Goal: Information Seeking & Learning: Find specific page/section

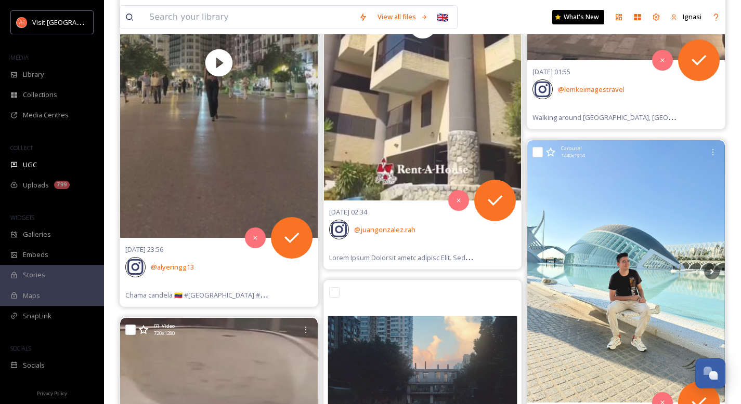
scroll to position [11938, 0]
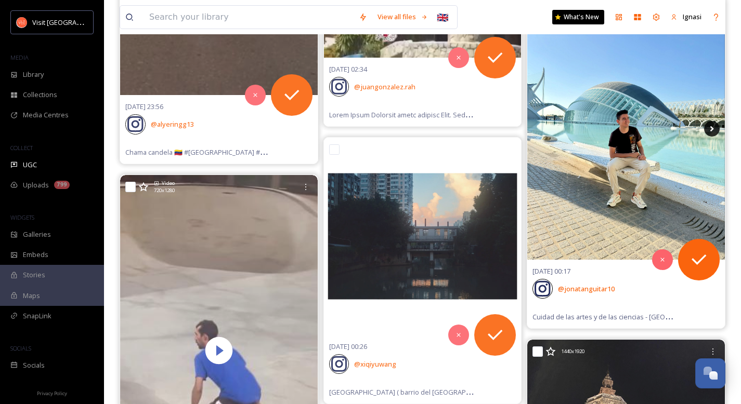
click at [708, 127] on icon at bounding box center [712, 129] width 16 height 16
click at [711, 128] on icon at bounding box center [712, 129] width 4 height 6
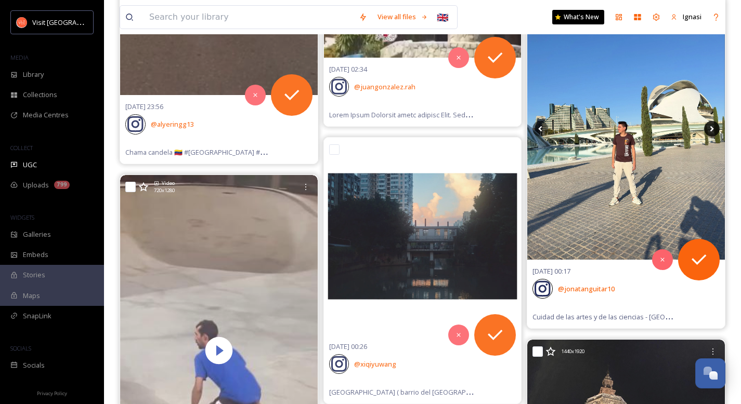
click at [711, 128] on icon at bounding box center [712, 129] width 4 height 6
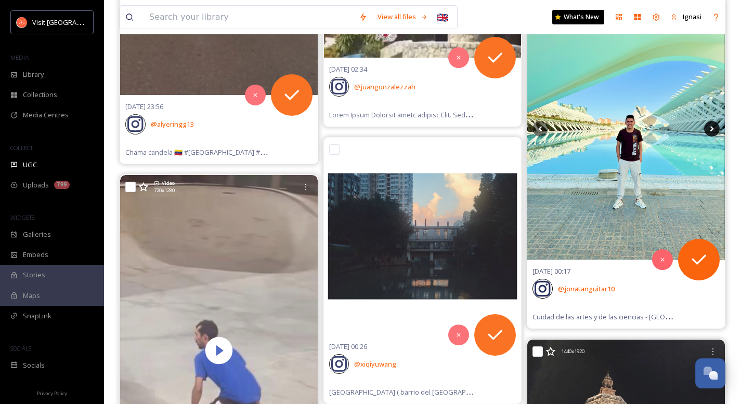
click at [711, 128] on icon at bounding box center [712, 129] width 4 height 6
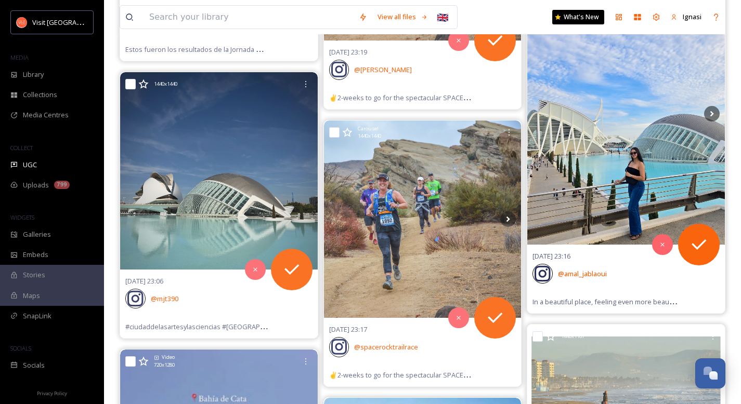
scroll to position [13588, 0]
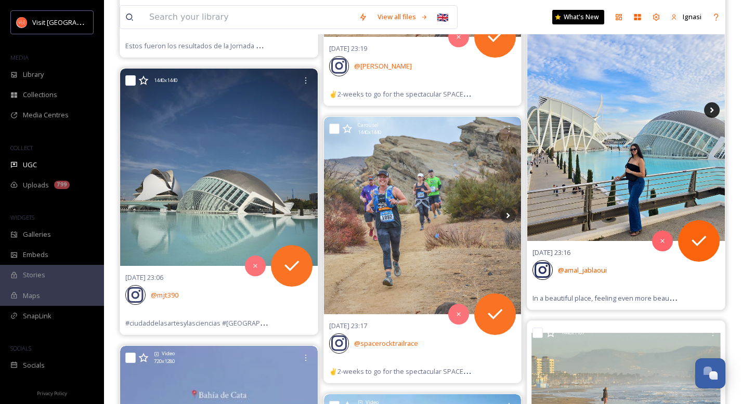
click at [705, 109] on icon at bounding box center [712, 110] width 16 height 16
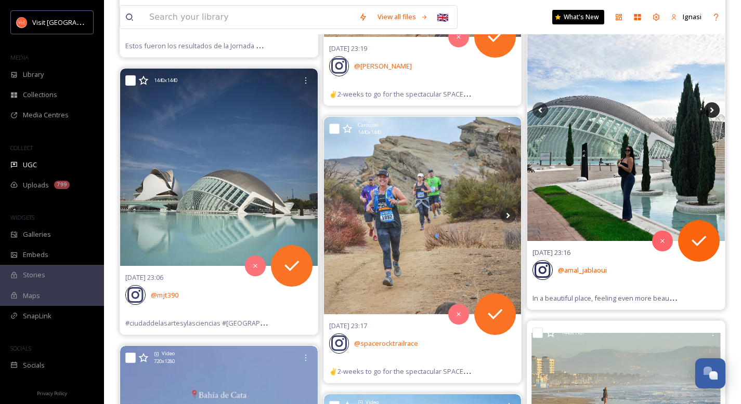
click at [708, 109] on icon at bounding box center [712, 110] width 16 height 16
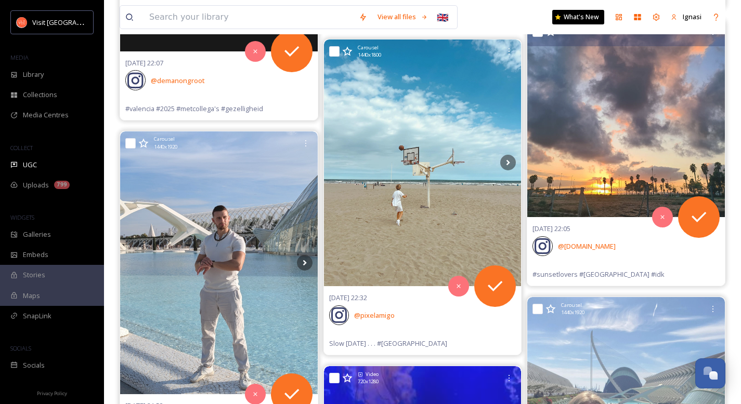
scroll to position [15241, 0]
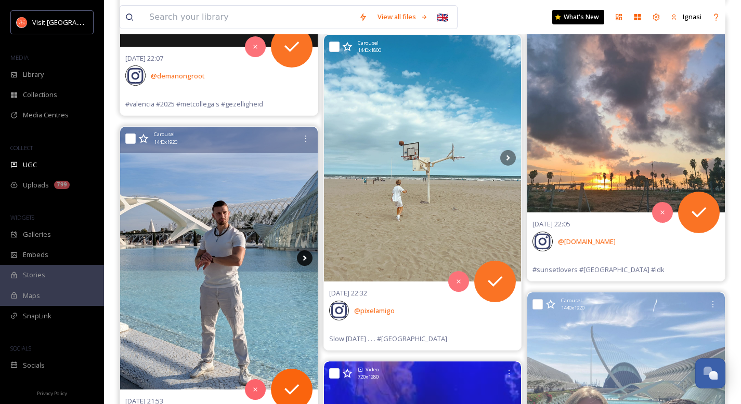
click at [301, 257] on icon at bounding box center [305, 259] width 16 height 16
click at [304, 262] on icon at bounding box center [305, 259] width 16 height 16
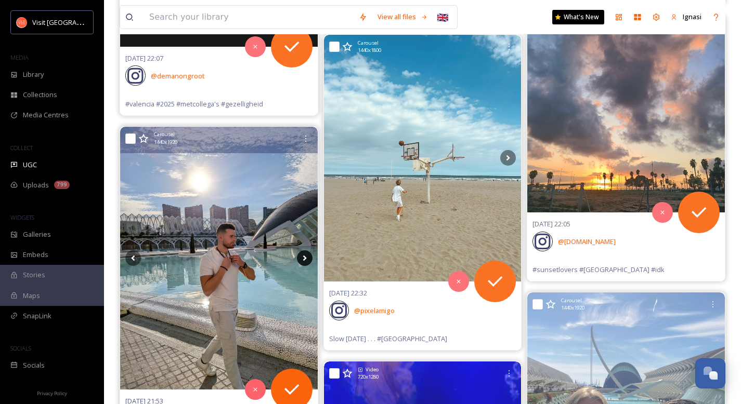
click at [304, 262] on icon at bounding box center [305, 259] width 16 height 16
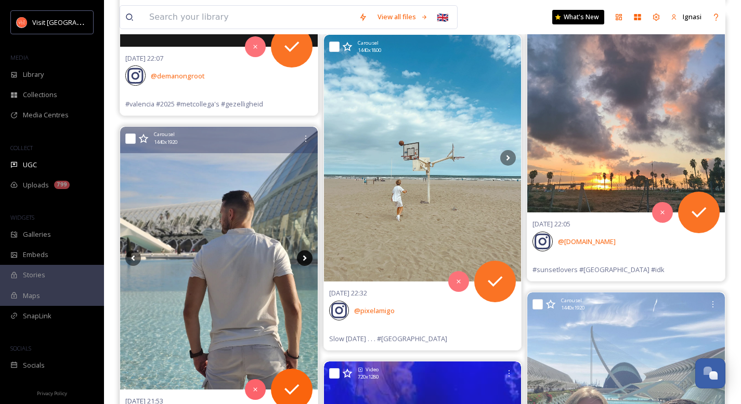
click at [304, 262] on icon at bounding box center [305, 259] width 16 height 16
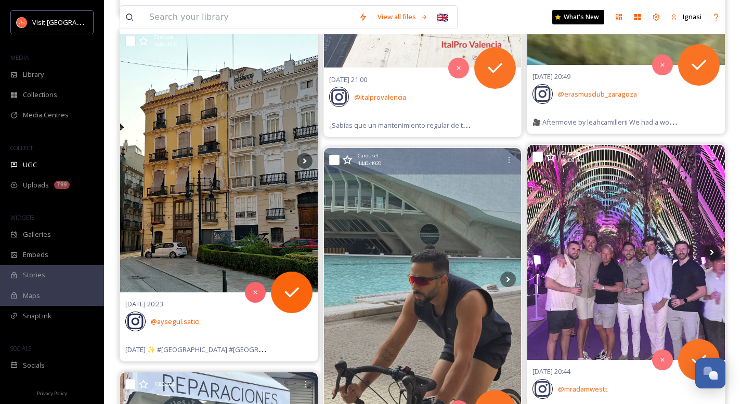
scroll to position [17645, 0]
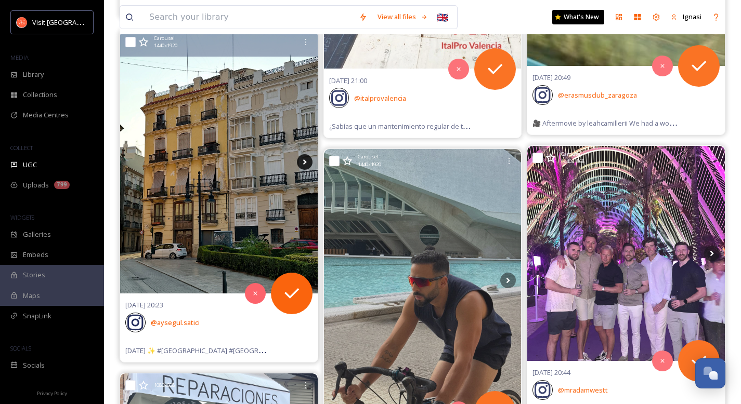
click at [299, 164] on icon at bounding box center [305, 162] width 16 height 16
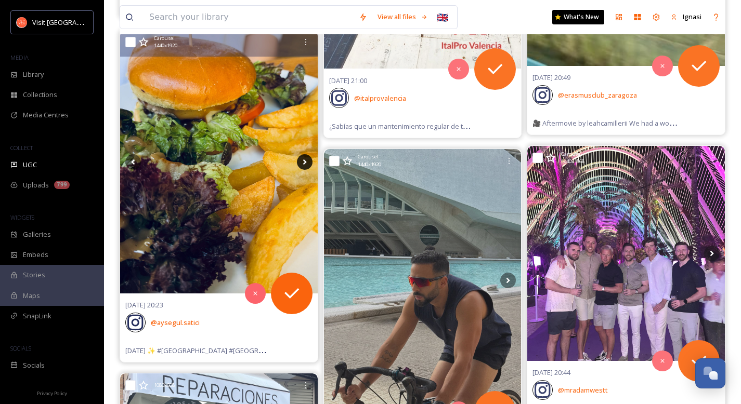
click at [299, 164] on icon at bounding box center [305, 162] width 16 height 16
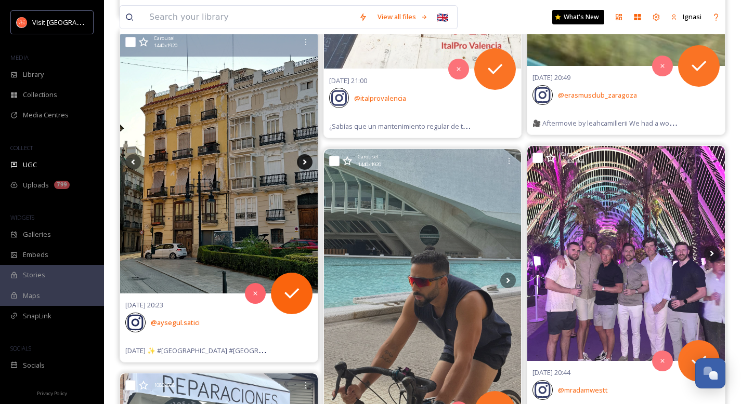
click at [299, 164] on icon at bounding box center [305, 162] width 16 height 16
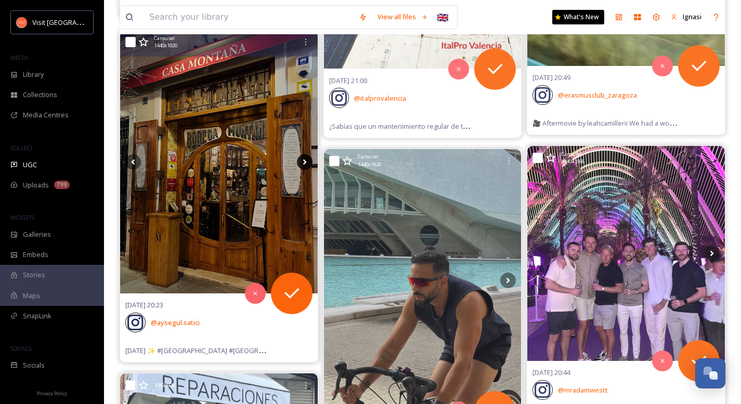
click at [299, 164] on icon at bounding box center [305, 162] width 16 height 16
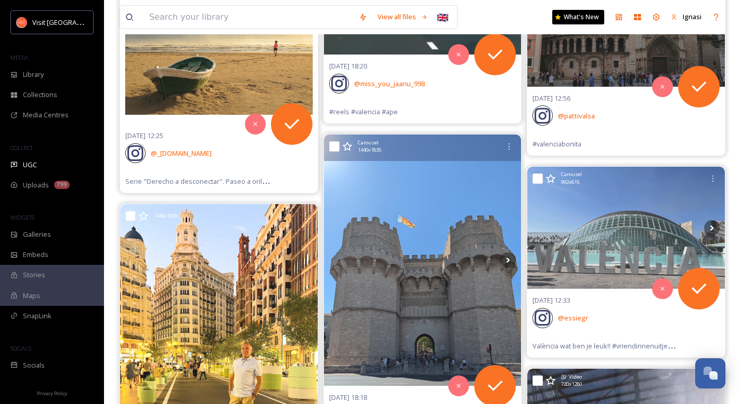
scroll to position [23945, 0]
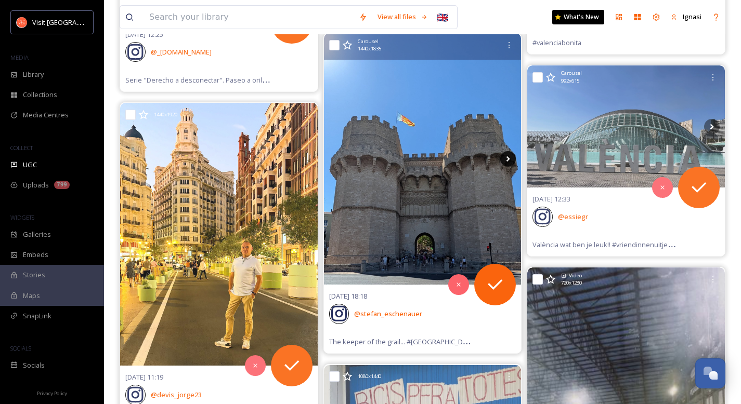
click at [504, 157] on icon at bounding box center [508, 159] width 16 height 16
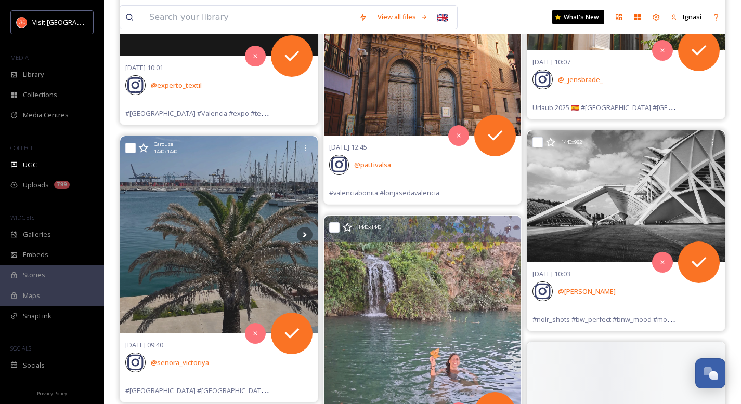
scroll to position [25272, 0]
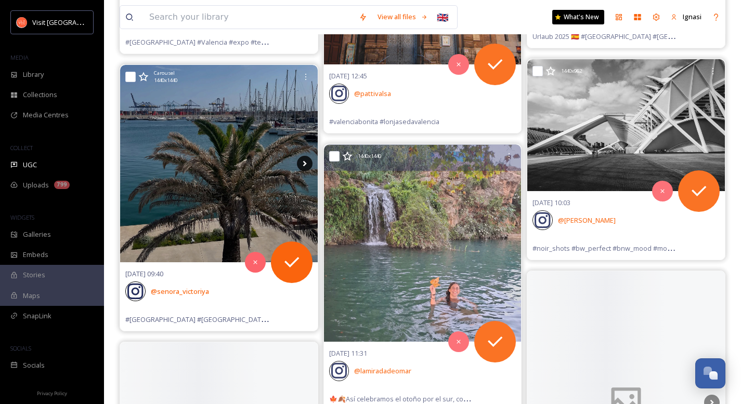
click at [305, 166] on icon at bounding box center [305, 164] width 16 height 16
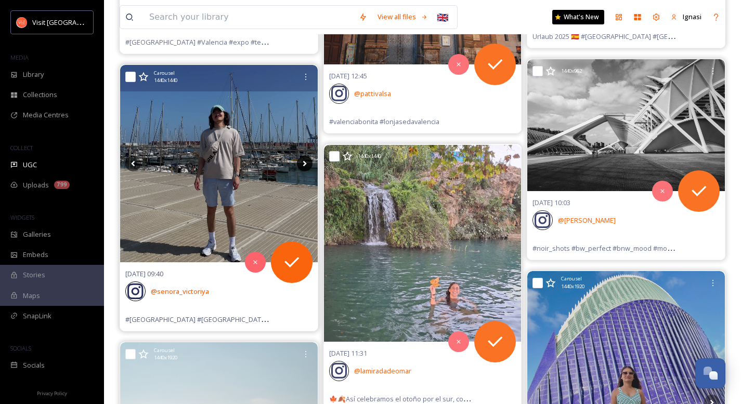
click at [305, 166] on icon at bounding box center [305, 164] width 16 height 16
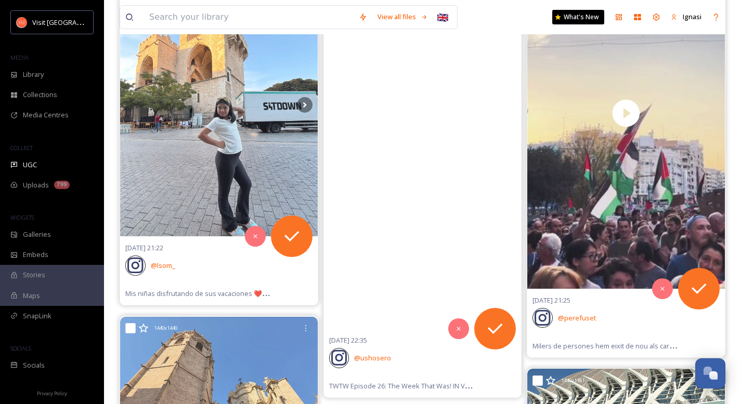
scroll to position [31770, 0]
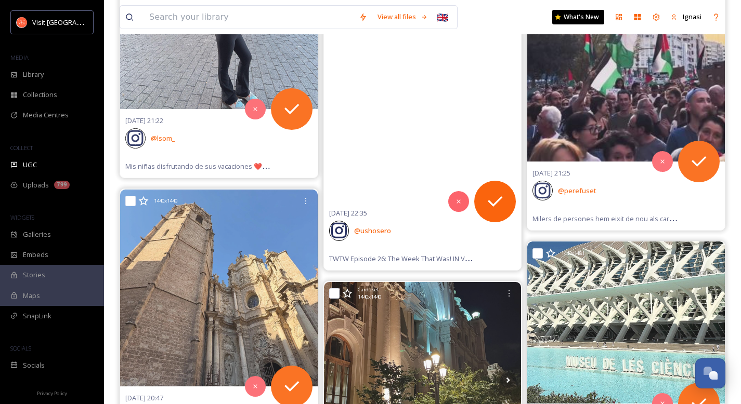
click at [405, 107] on video "TWTW Episode 26: The Week That Was! IN VIDEO\aSemana 26: Muchas cosas pueden pa…" at bounding box center [422, 26] width 197 height 351
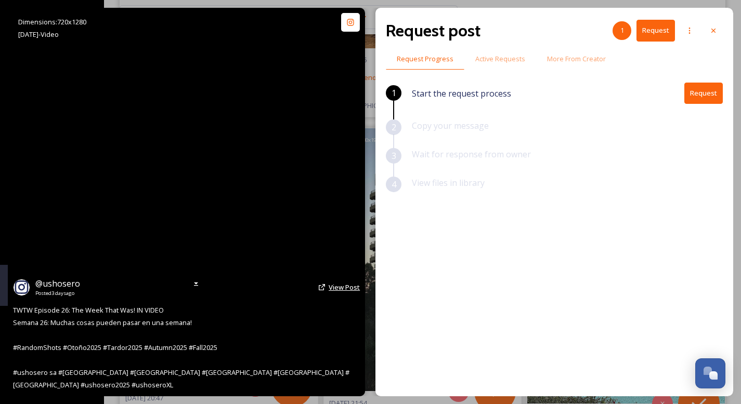
click at [339, 292] on span "View Post" at bounding box center [343, 287] width 31 height 9
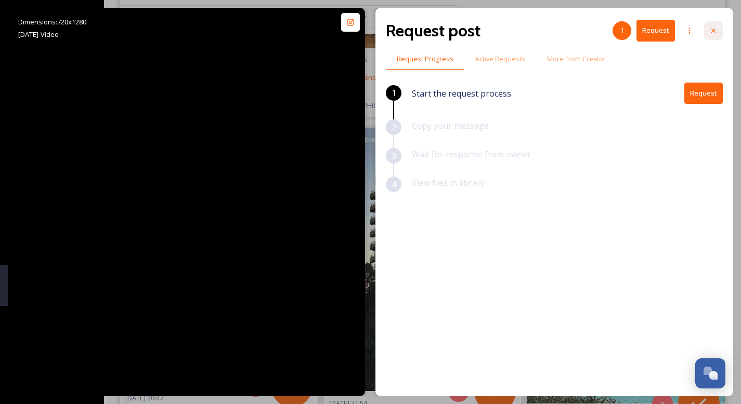
click at [714, 27] on icon at bounding box center [713, 31] width 8 height 8
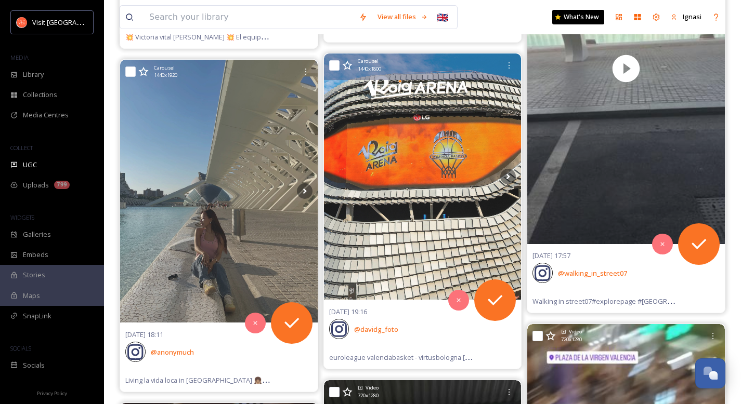
scroll to position [36655, 0]
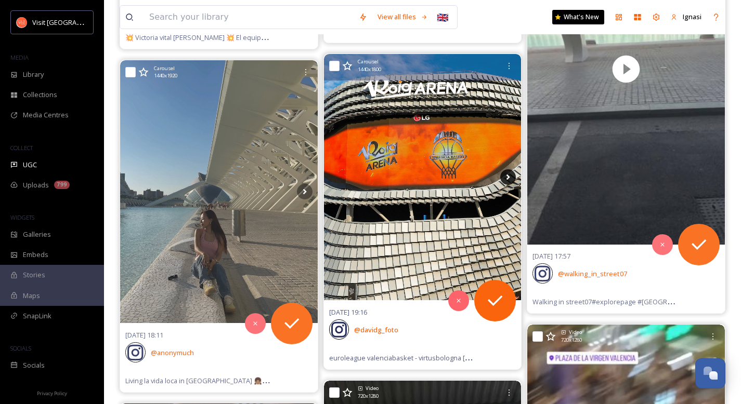
click at [507, 180] on icon at bounding box center [508, 177] width 16 height 16
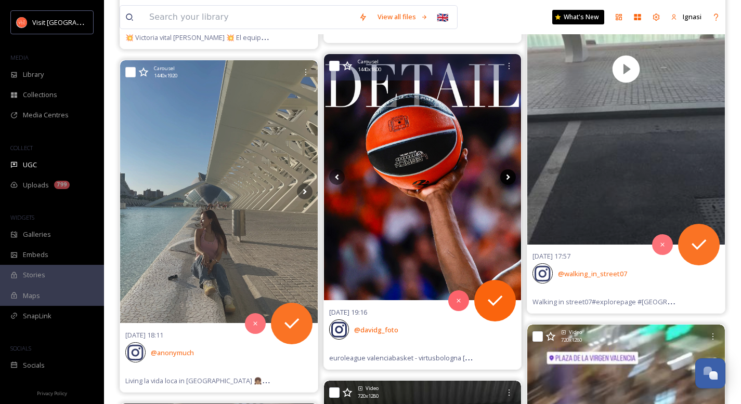
click at [507, 180] on icon at bounding box center [508, 177] width 16 height 16
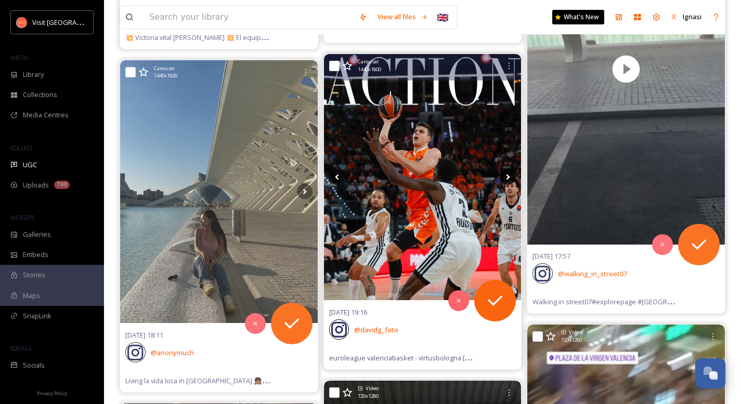
click at [507, 180] on icon at bounding box center [508, 177] width 16 height 16
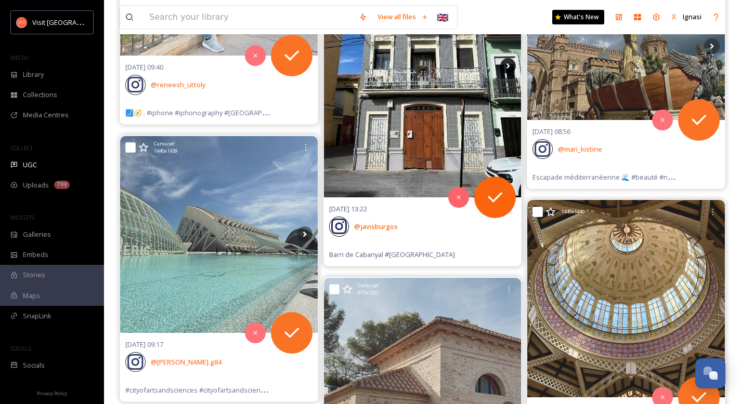
scroll to position [40213, 0]
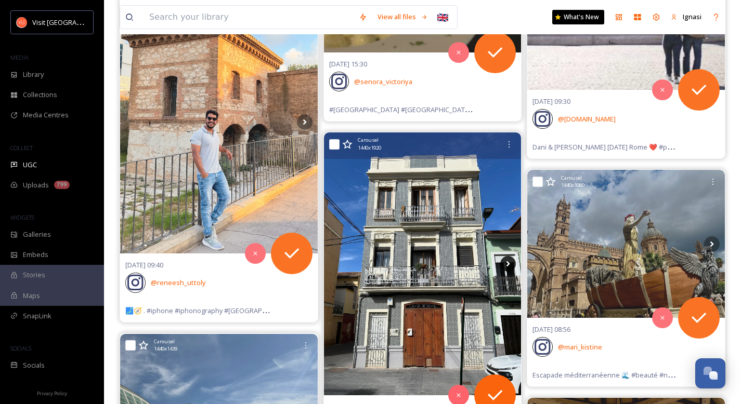
click at [505, 265] on icon at bounding box center [508, 264] width 16 height 16
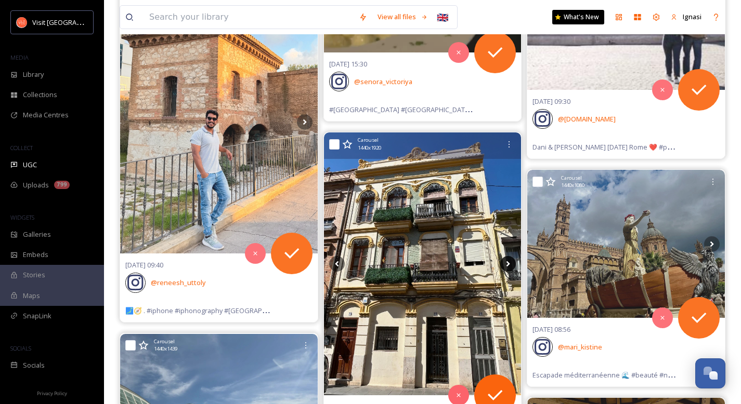
click at [507, 264] on icon at bounding box center [508, 264] width 16 height 16
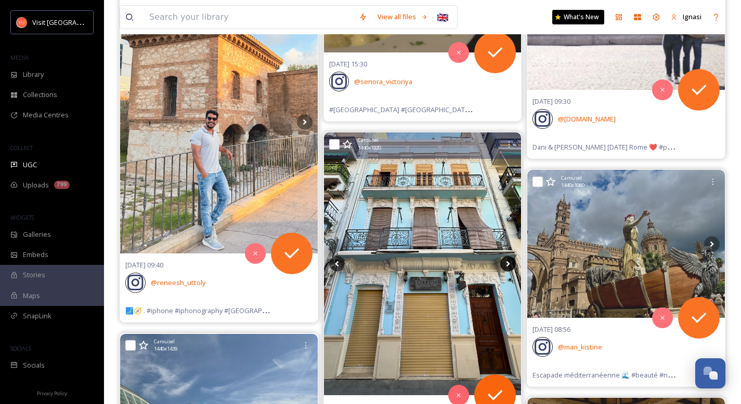
click at [507, 264] on icon at bounding box center [508, 264] width 16 height 16
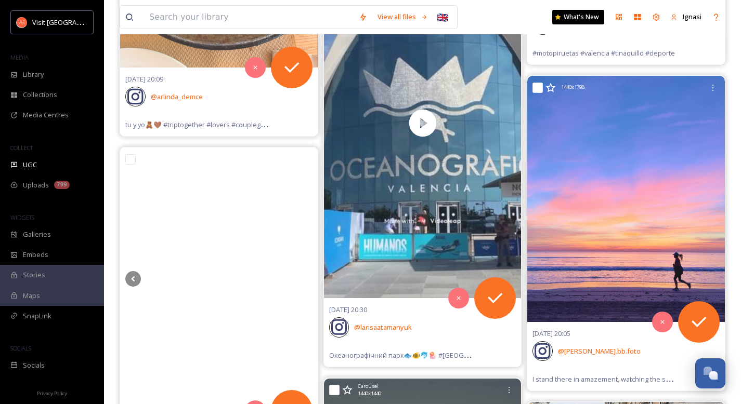
scroll to position [0, 0]
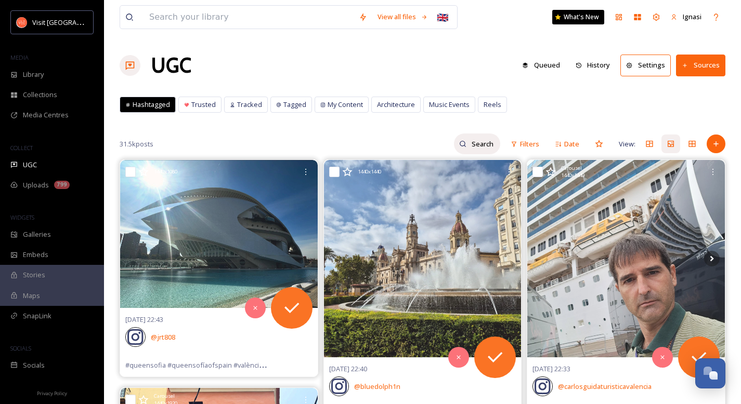
click at [471, 144] on input at bounding box center [483, 144] width 34 height 21
type input "cabanyal"
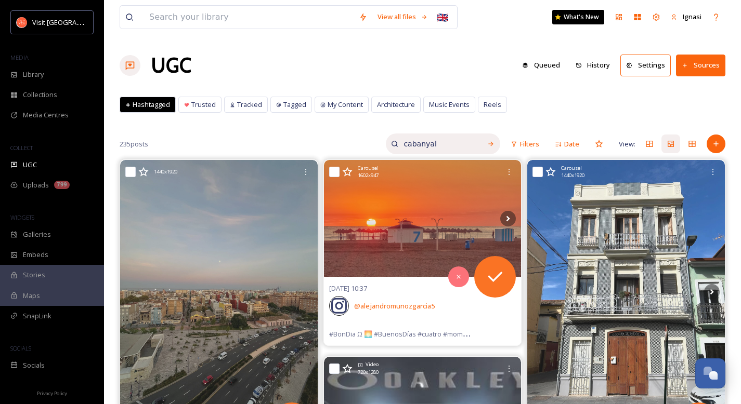
click at [424, 146] on input "cabanyal" at bounding box center [437, 144] width 78 height 21
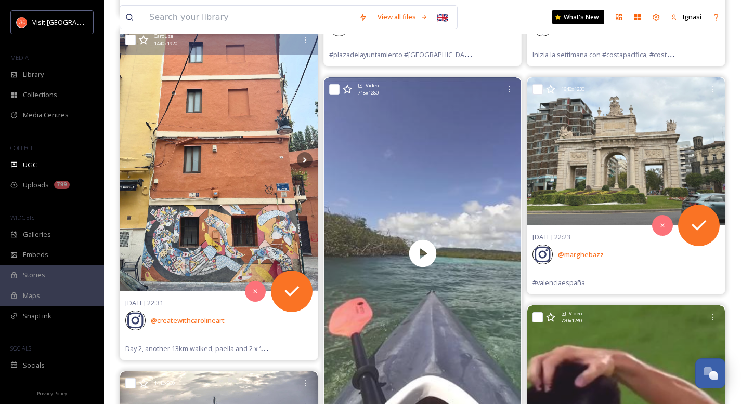
scroll to position [331, 0]
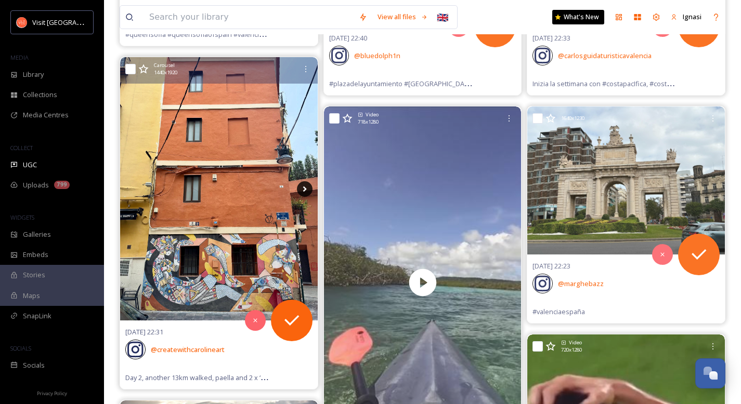
click at [304, 190] on icon at bounding box center [304, 189] width 4 height 6
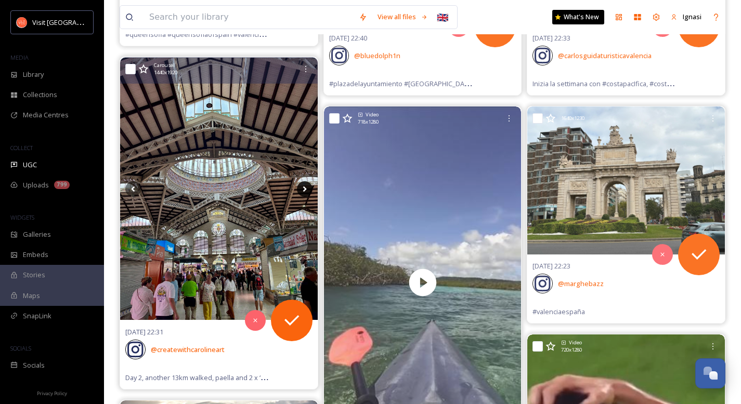
click at [304, 190] on icon at bounding box center [304, 189] width 4 height 6
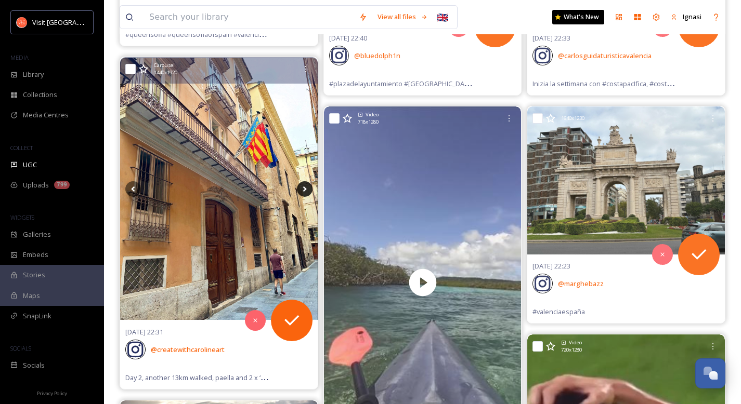
click at [304, 189] on icon at bounding box center [305, 189] width 16 height 16
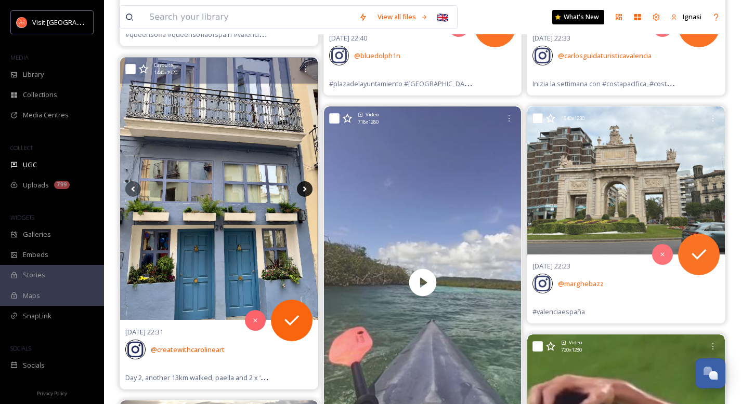
click at [305, 189] on icon at bounding box center [304, 189] width 4 height 6
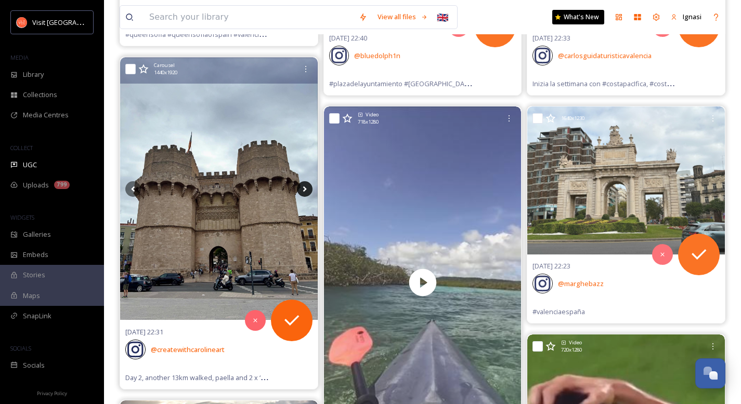
click at [305, 189] on icon at bounding box center [304, 189] width 4 height 6
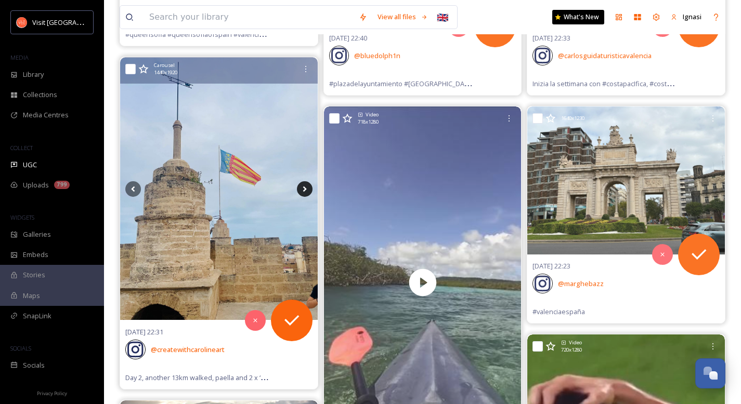
click at [305, 189] on icon at bounding box center [304, 189] width 4 height 6
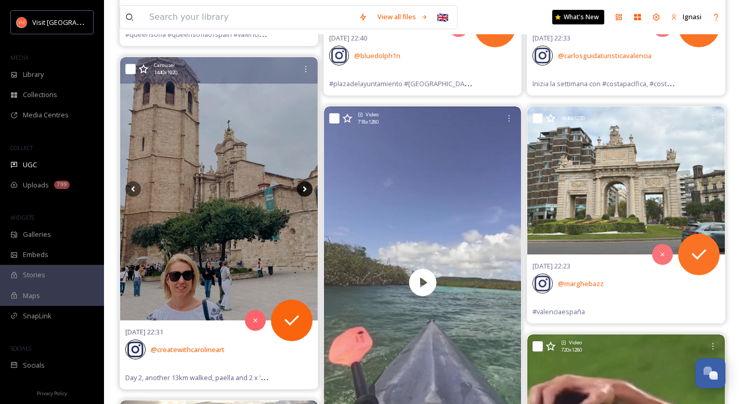
click at [305, 189] on icon at bounding box center [304, 189] width 4 height 6
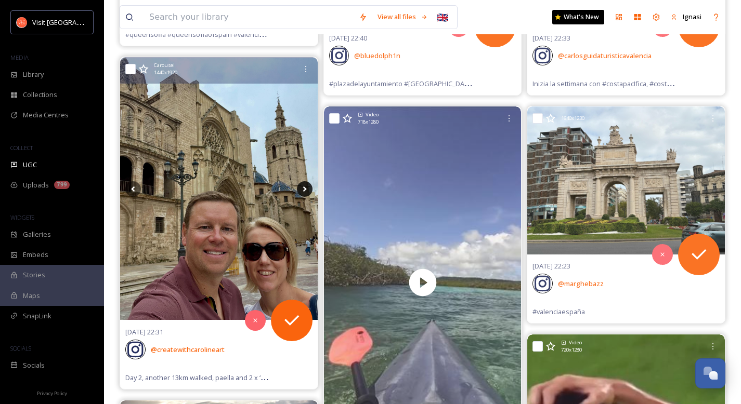
click at [305, 189] on icon at bounding box center [304, 189] width 4 height 6
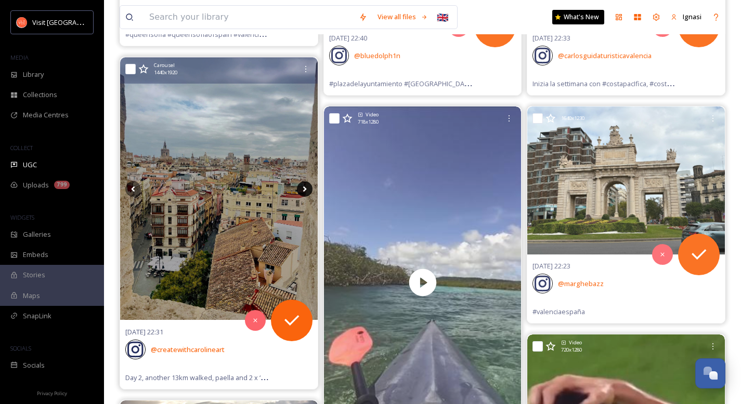
click at [305, 189] on icon at bounding box center [304, 189] width 4 height 6
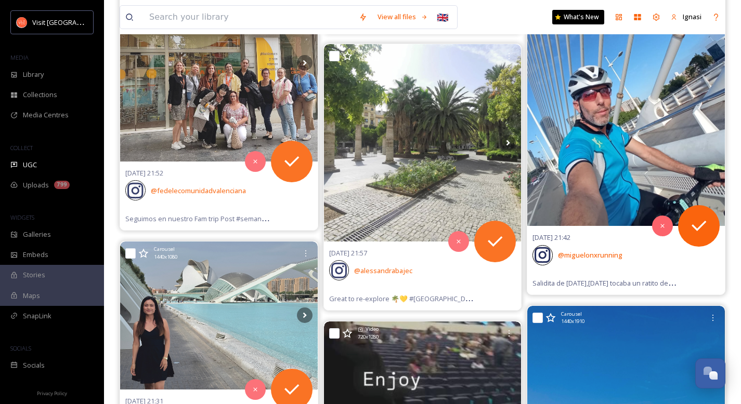
scroll to position [1665, 0]
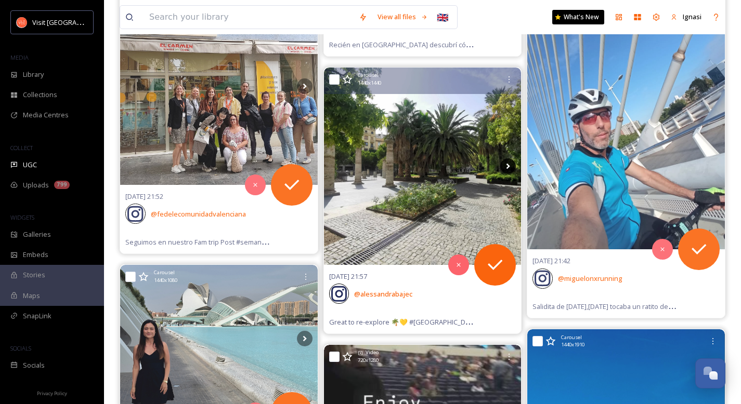
click at [511, 165] on icon at bounding box center [508, 167] width 16 height 16
click at [508, 166] on icon at bounding box center [508, 166] width 4 height 6
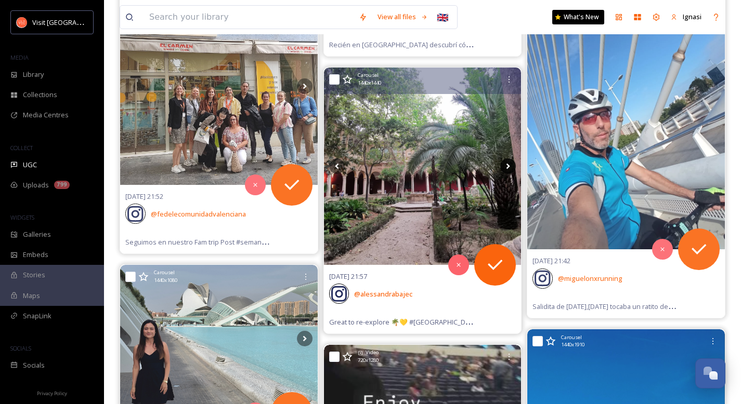
click at [508, 166] on icon at bounding box center [508, 166] width 4 height 6
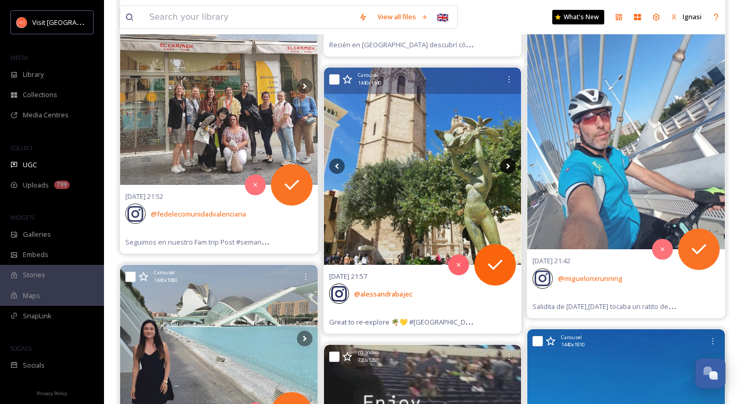
click at [510, 170] on icon at bounding box center [508, 167] width 16 height 16
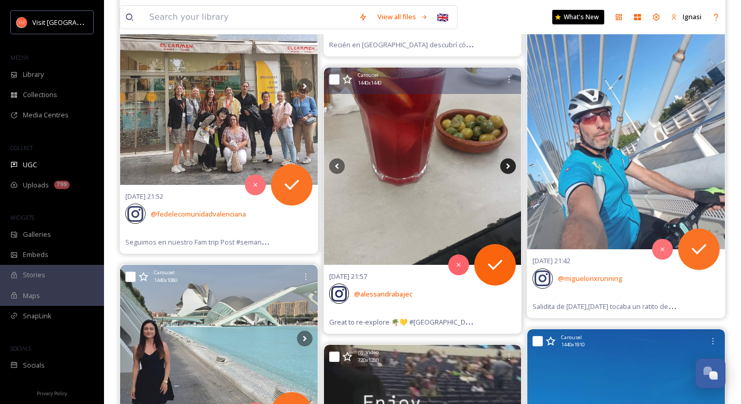
click at [509, 169] on icon at bounding box center [508, 167] width 16 height 16
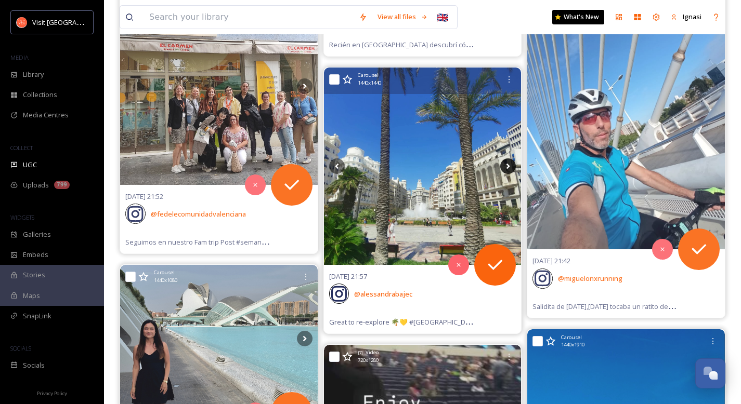
click at [508, 168] on icon at bounding box center [508, 167] width 16 height 16
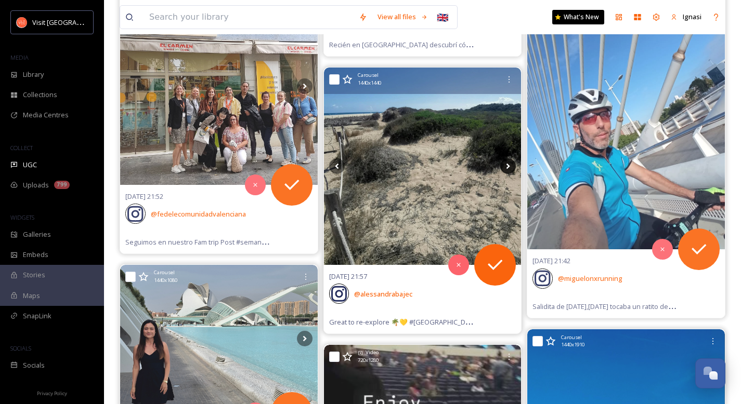
click at [508, 168] on icon at bounding box center [508, 167] width 16 height 16
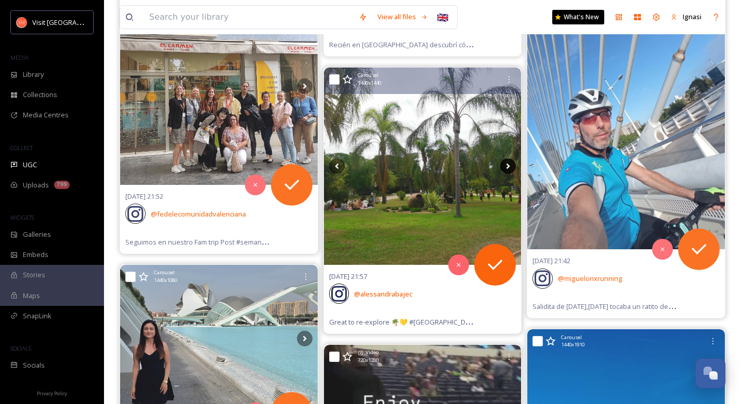
click at [508, 168] on icon at bounding box center [508, 167] width 16 height 16
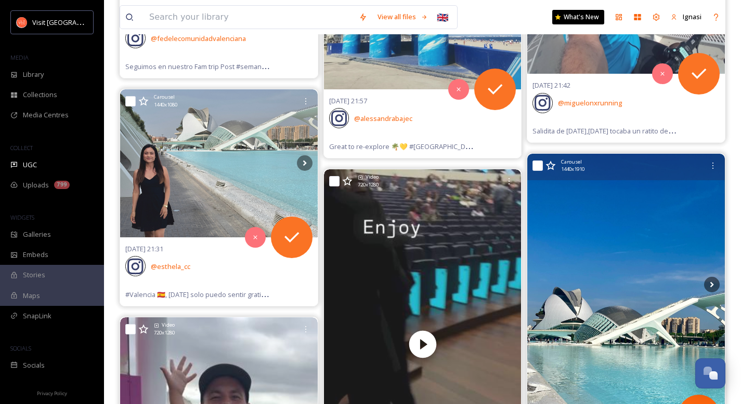
scroll to position [1845, 0]
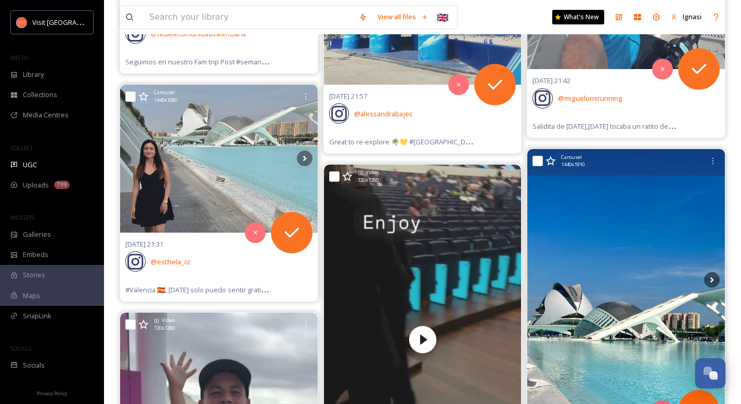
click at [575, 270] on img at bounding box center [625, 280] width 197 height 262
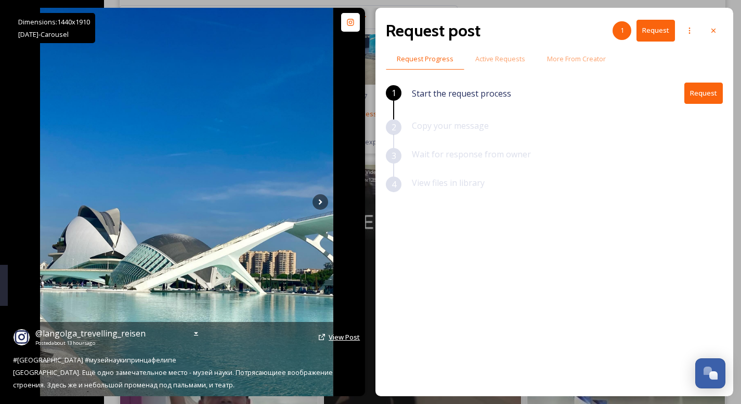
click at [337, 333] on span "View Post" at bounding box center [343, 337] width 31 height 9
click at [314, 200] on icon at bounding box center [320, 202] width 16 height 16
click at [315, 203] on icon at bounding box center [320, 202] width 16 height 16
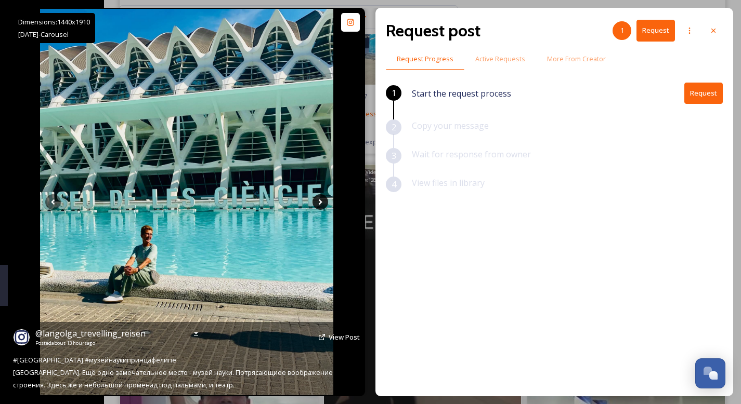
click at [317, 202] on icon at bounding box center [320, 202] width 16 height 16
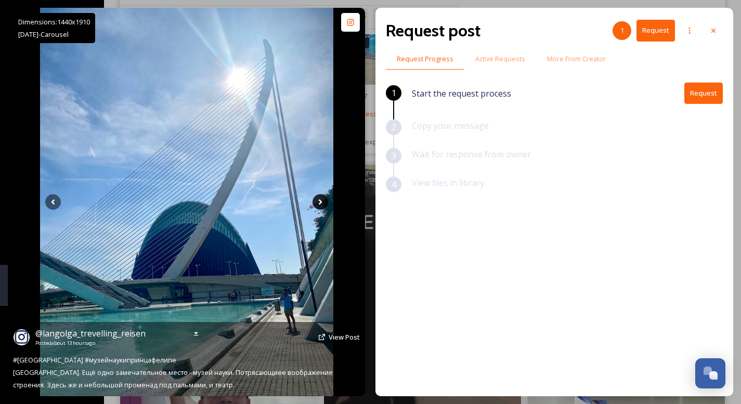
click at [320, 203] on icon at bounding box center [320, 203] width 4 height 6
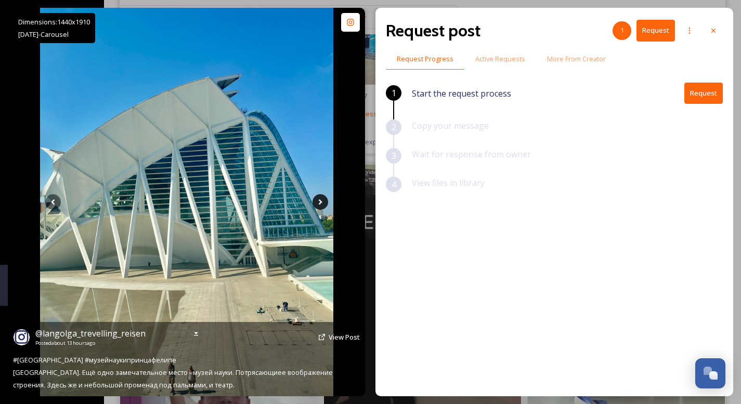
click at [320, 203] on icon at bounding box center [320, 203] width 4 height 6
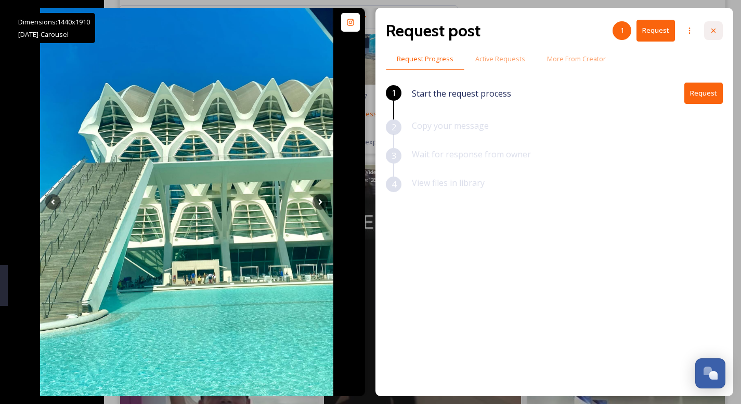
click at [714, 30] on icon at bounding box center [713, 31] width 8 height 8
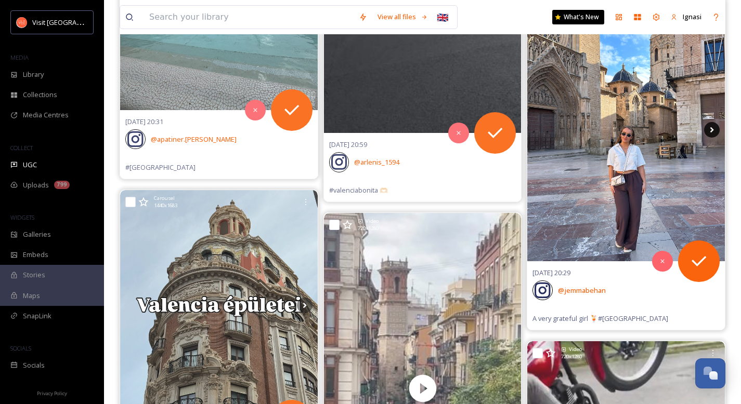
scroll to position [3429, 0]
click at [709, 127] on icon at bounding box center [712, 130] width 16 height 16
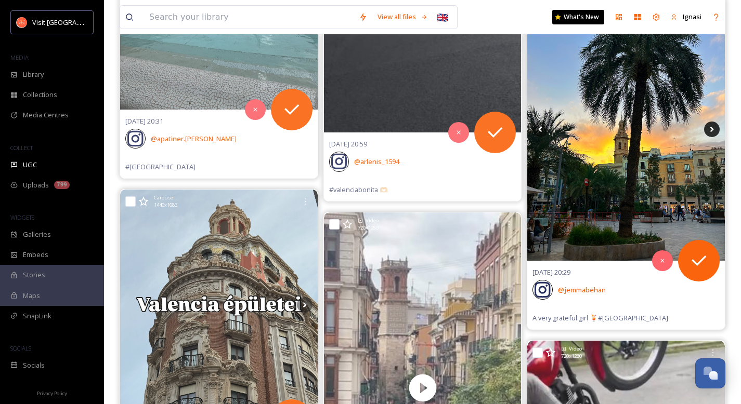
click at [710, 130] on icon at bounding box center [712, 129] width 4 height 6
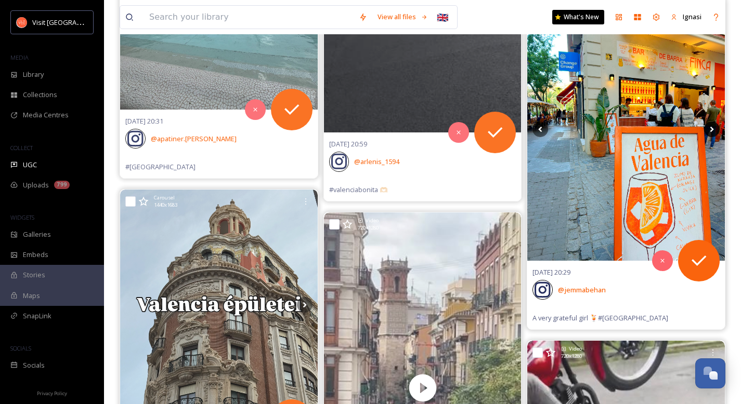
click at [710, 130] on icon at bounding box center [712, 129] width 4 height 6
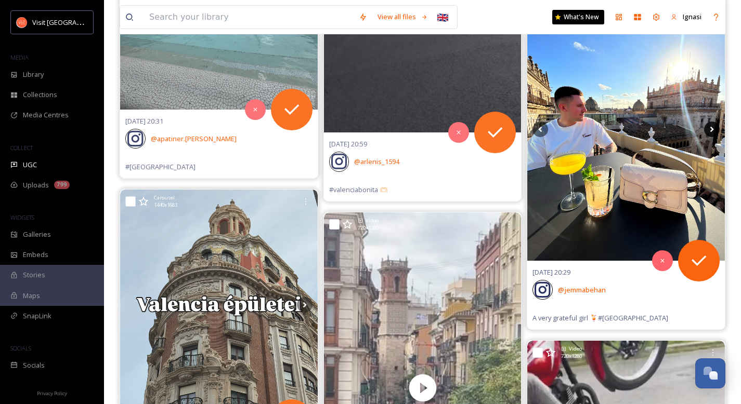
click at [710, 130] on icon at bounding box center [712, 129] width 4 height 6
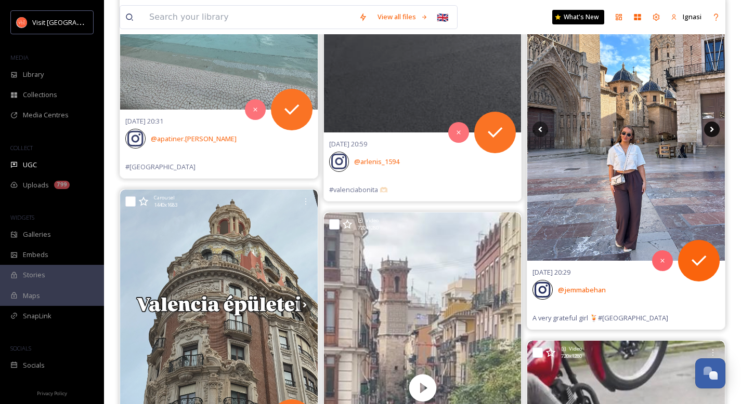
click at [710, 130] on icon at bounding box center [712, 129] width 4 height 6
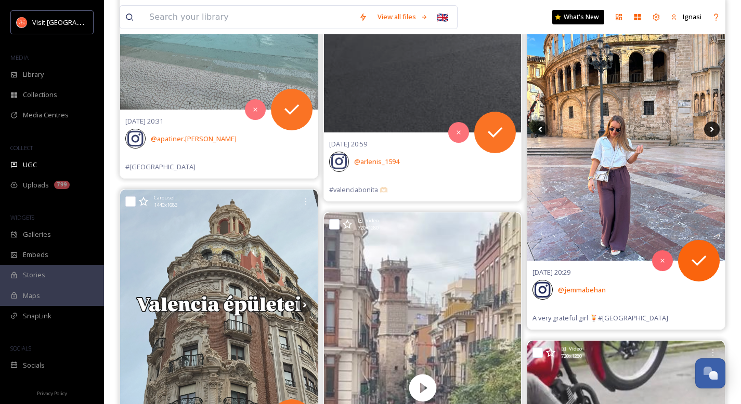
click at [710, 130] on icon at bounding box center [712, 129] width 4 height 6
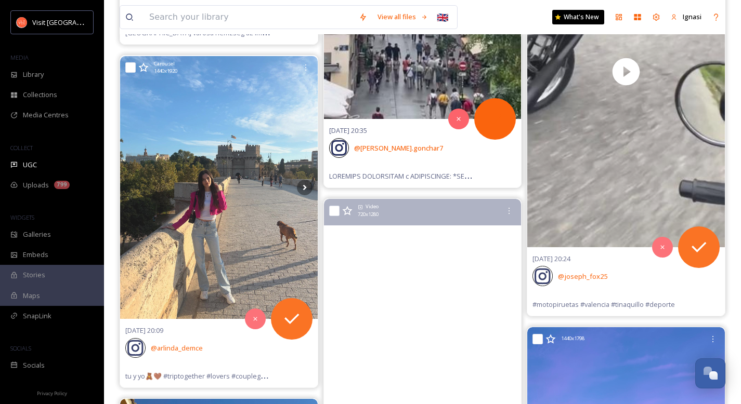
scroll to position [3865, 0]
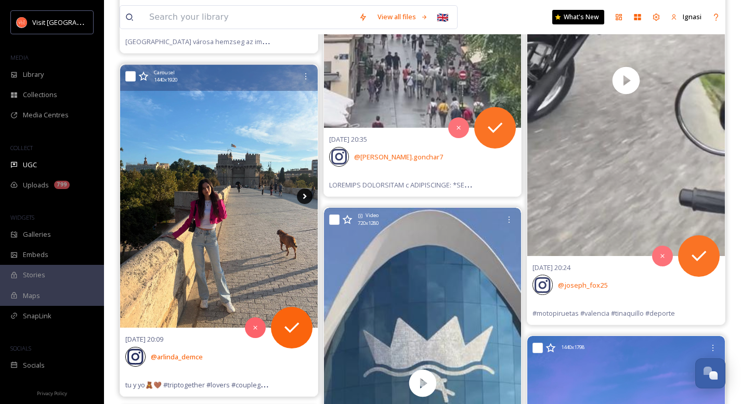
click at [309, 197] on icon at bounding box center [305, 197] width 16 height 16
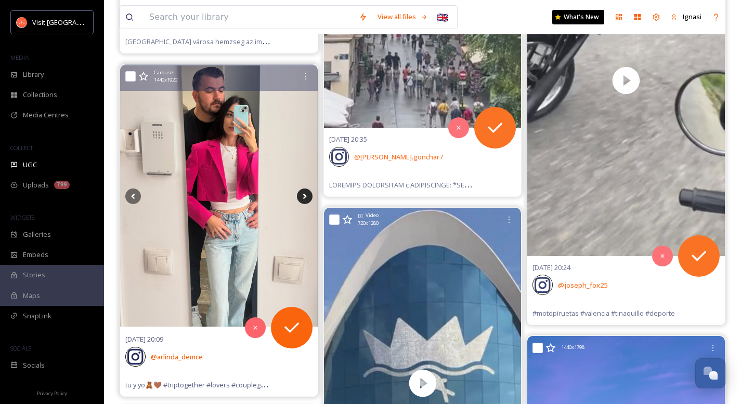
click at [307, 197] on icon at bounding box center [305, 197] width 16 height 16
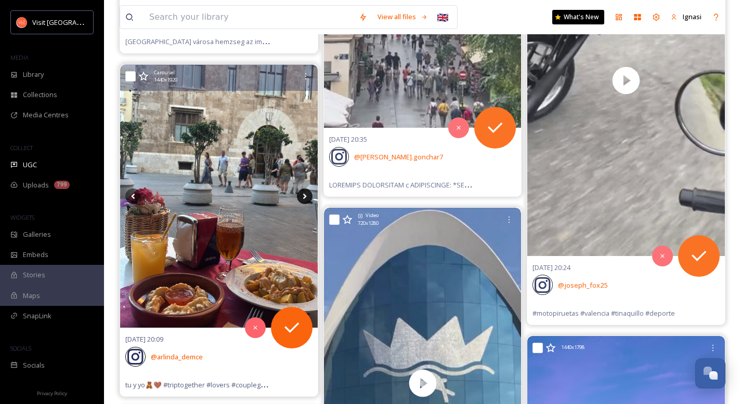
click at [307, 197] on icon at bounding box center [305, 197] width 16 height 16
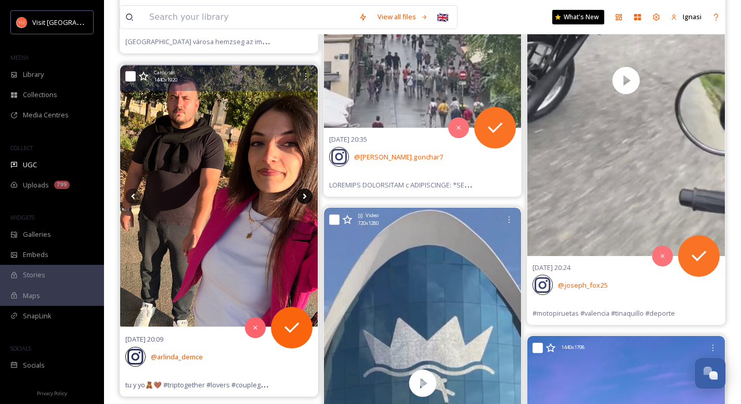
click at [307, 197] on icon at bounding box center [305, 197] width 16 height 16
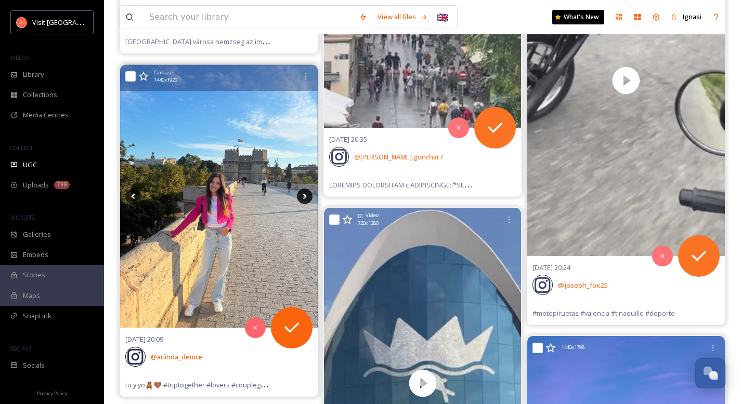
click at [305, 197] on icon at bounding box center [304, 196] width 4 height 6
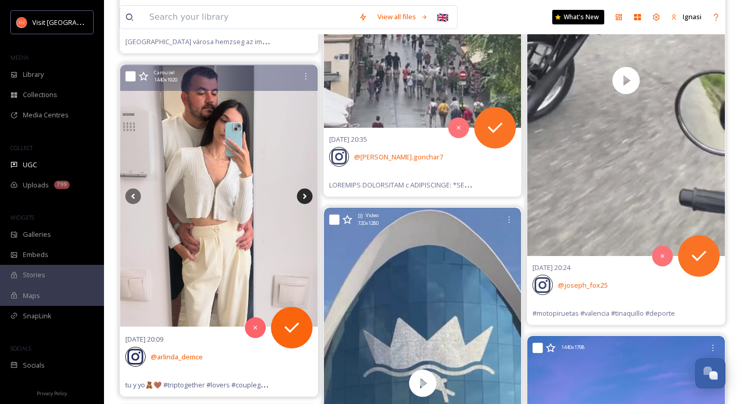
click at [304, 197] on icon at bounding box center [304, 196] width 4 height 6
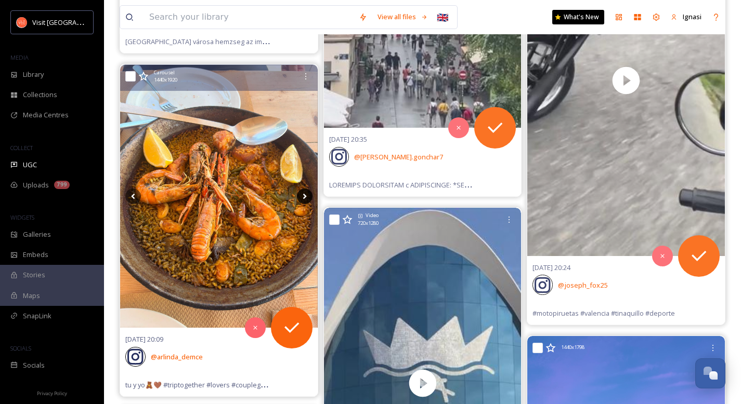
click at [304, 197] on icon at bounding box center [304, 196] width 4 height 6
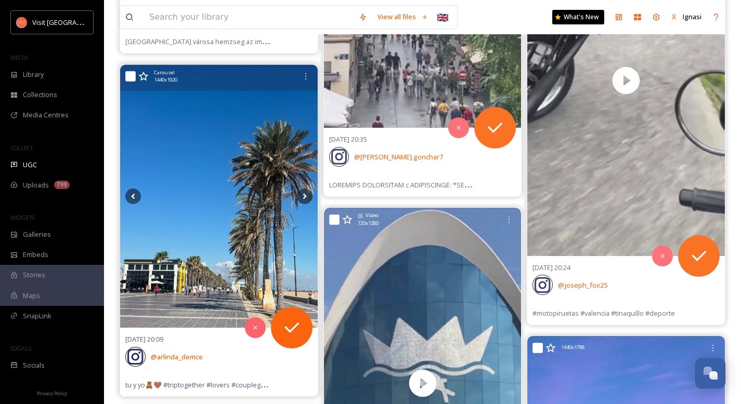
click at [235, 200] on img at bounding box center [218, 196] width 197 height 263
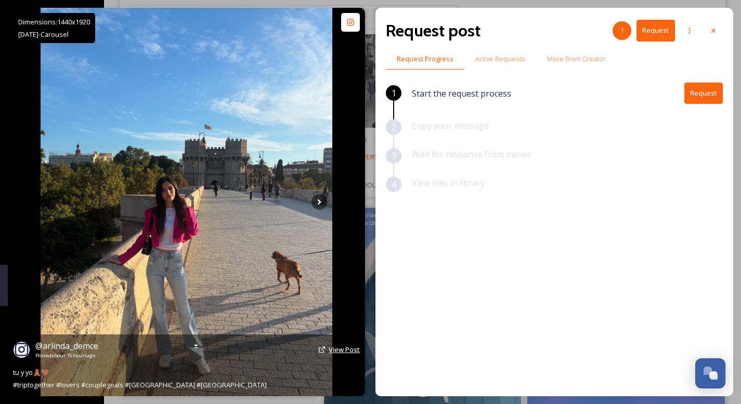
click at [341, 349] on span "View Post" at bounding box center [343, 349] width 31 height 9
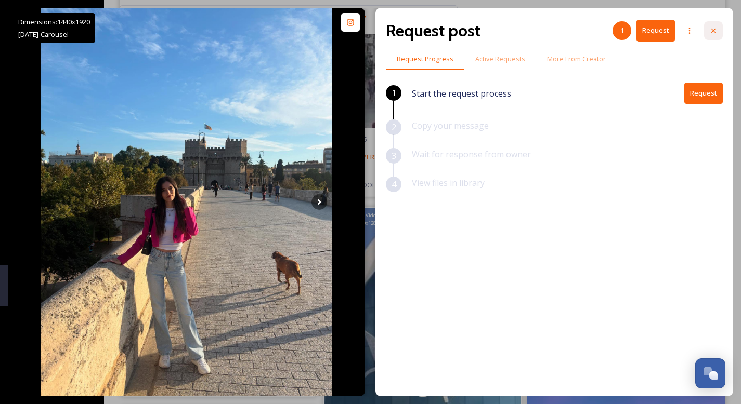
click at [713, 31] on icon at bounding box center [713, 31] width 8 height 8
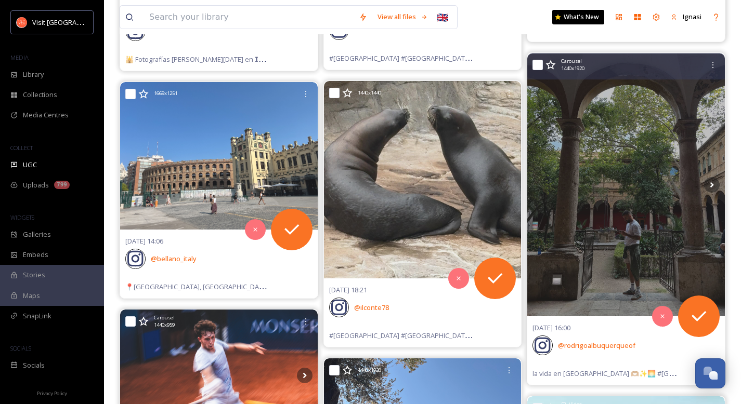
scroll to position [6427, 0]
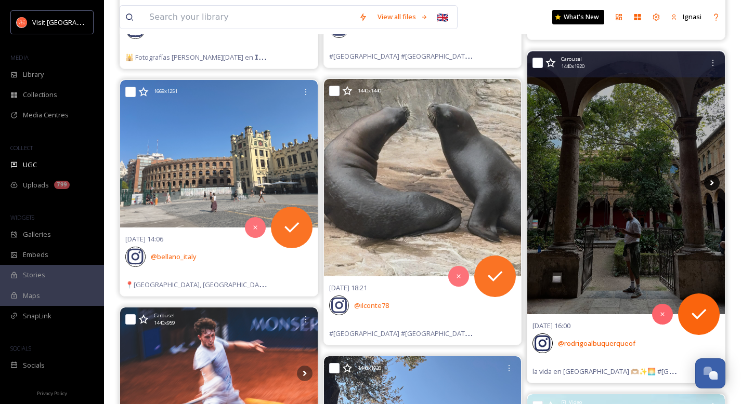
click at [710, 182] on icon at bounding box center [712, 183] width 16 height 16
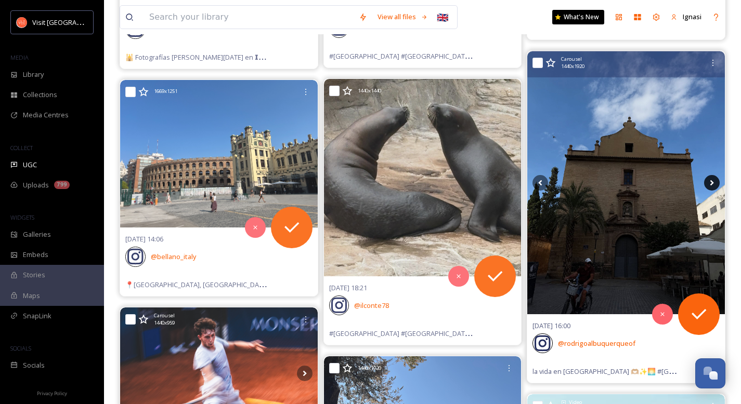
click at [710, 182] on icon at bounding box center [712, 183] width 16 height 16
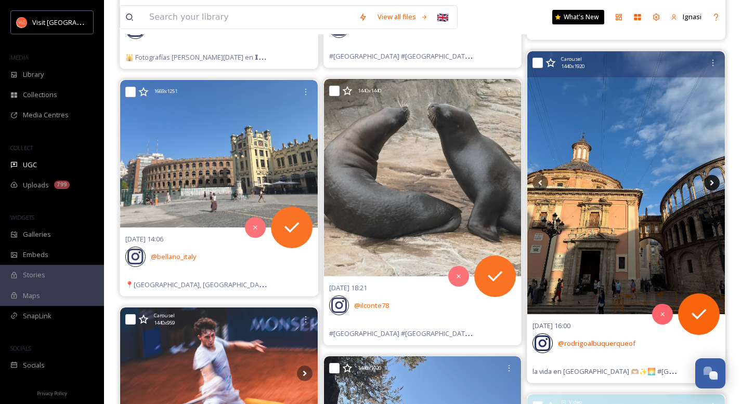
click at [710, 182] on icon at bounding box center [712, 183] width 16 height 16
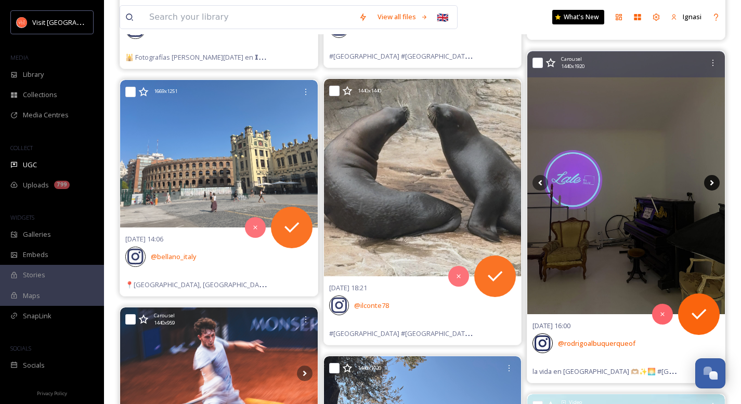
click at [710, 182] on icon at bounding box center [712, 183] width 16 height 16
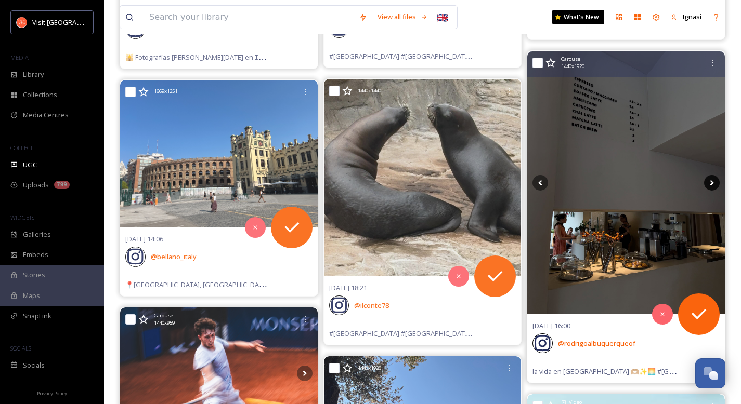
click at [710, 182] on icon at bounding box center [712, 183] width 16 height 16
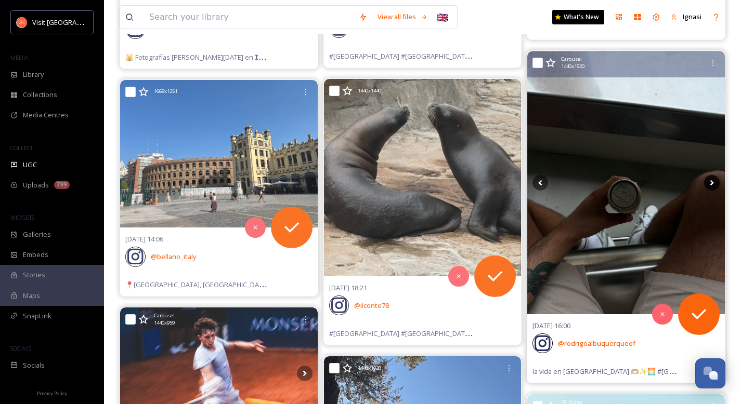
click at [710, 182] on icon at bounding box center [712, 183] width 16 height 16
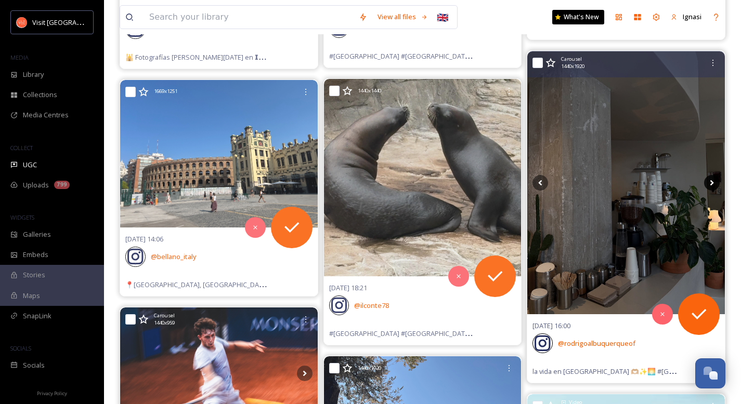
click at [710, 182] on icon at bounding box center [712, 183] width 16 height 16
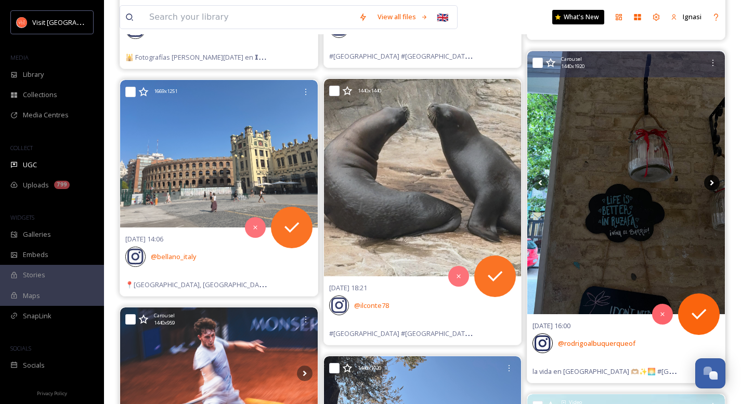
click at [710, 182] on icon at bounding box center [712, 183] width 16 height 16
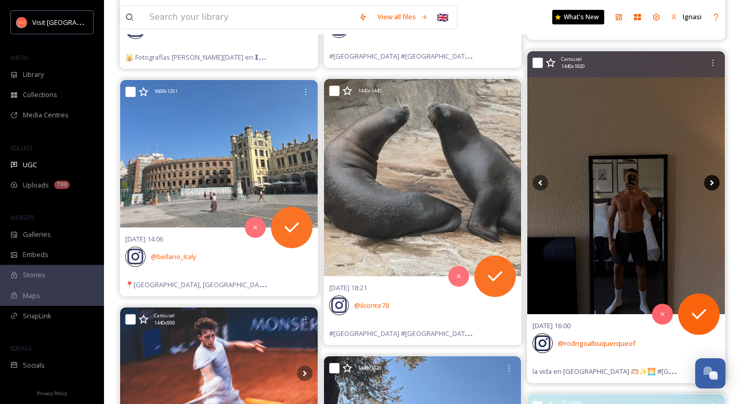
click at [710, 182] on icon at bounding box center [712, 183] width 16 height 16
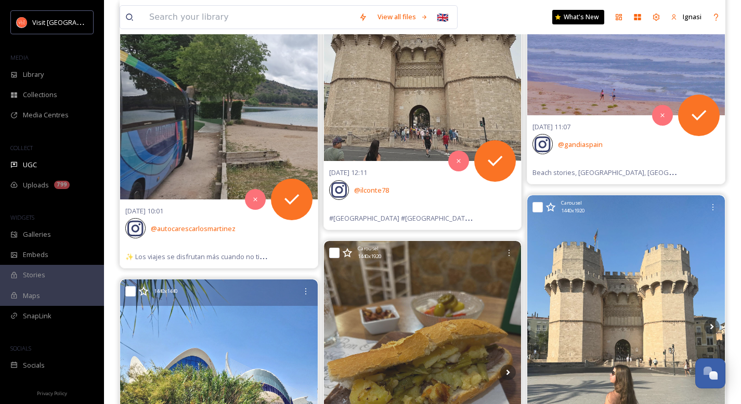
scroll to position [8474, 0]
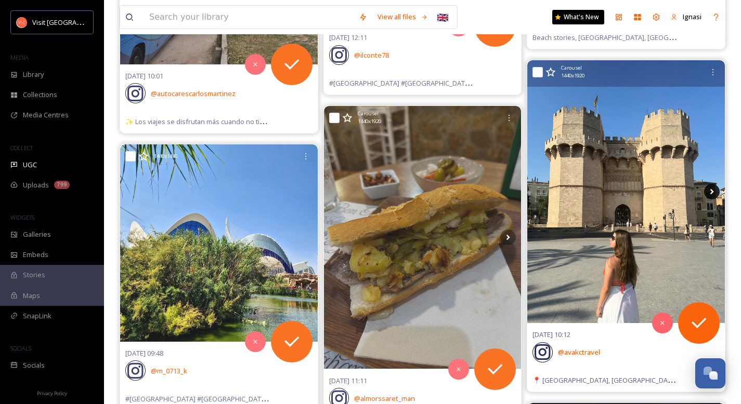
click at [716, 193] on icon at bounding box center [712, 192] width 16 height 16
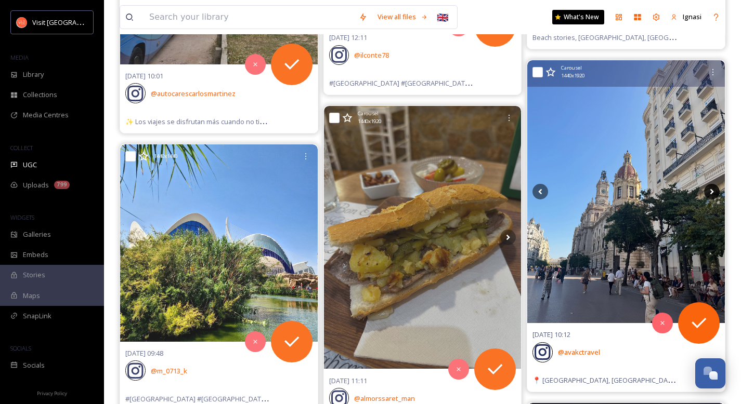
click at [716, 193] on icon at bounding box center [712, 192] width 16 height 16
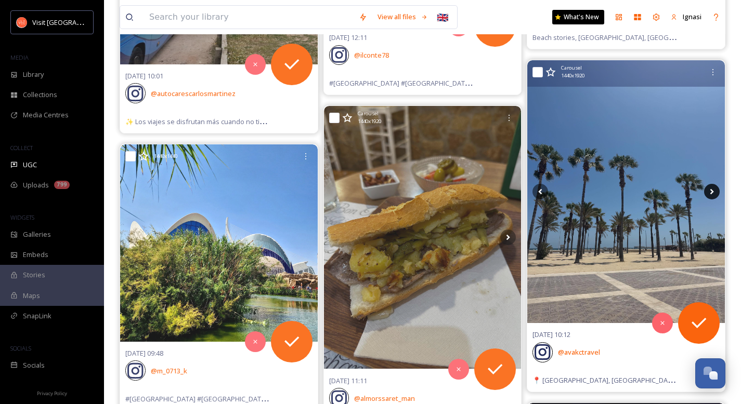
click at [716, 193] on icon at bounding box center [712, 192] width 16 height 16
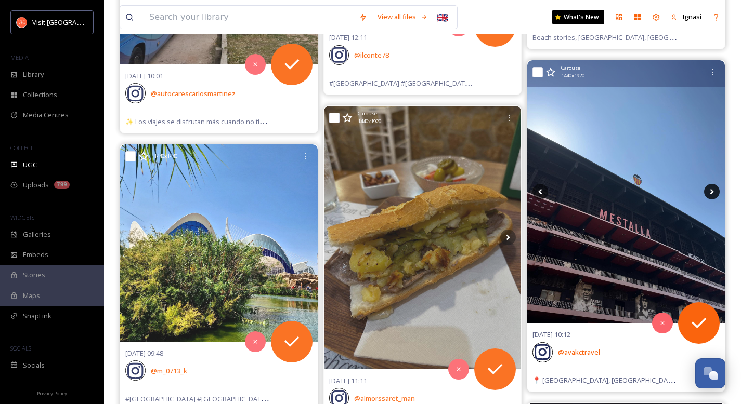
click at [716, 193] on icon at bounding box center [712, 192] width 16 height 16
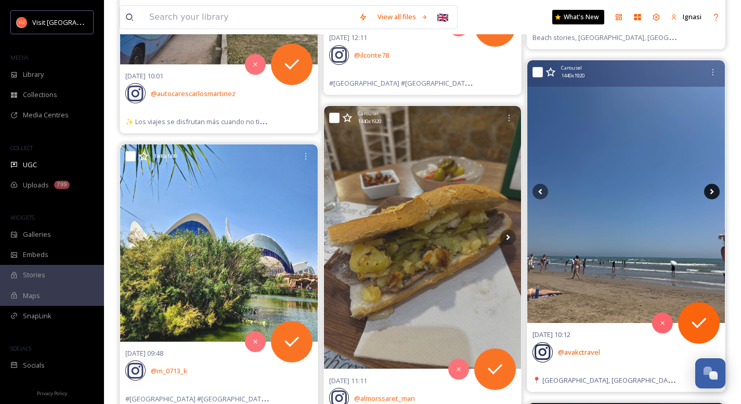
click at [716, 193] on icon at bounding box center [712, 192] width 16 height 16
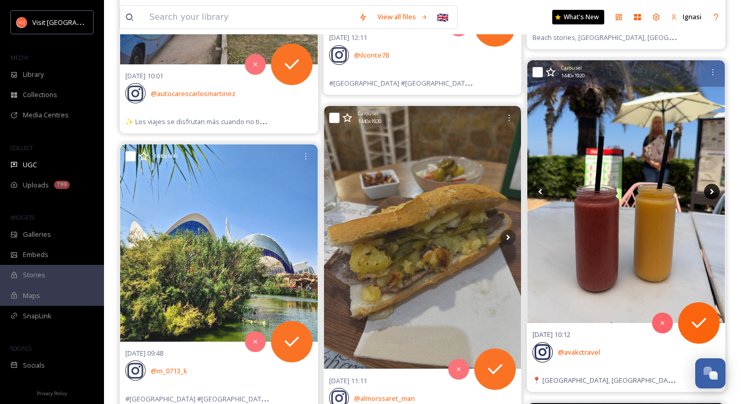
click at [716, 193] on icon at bounding box center [712, 192] width 16 height 16
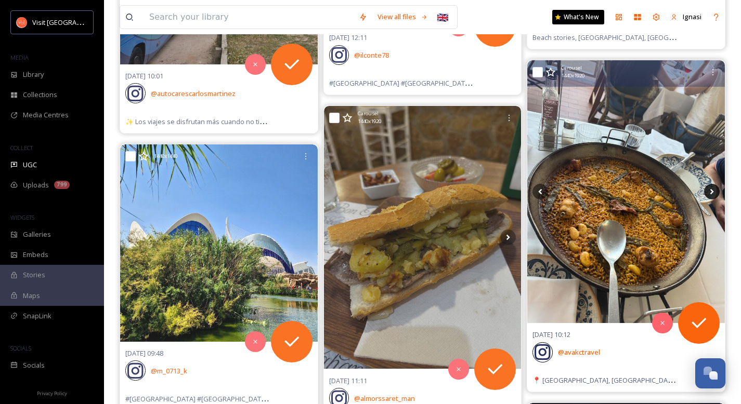
click at [711, 192] on icon at bounding box center [712, 192] width 4 height 6
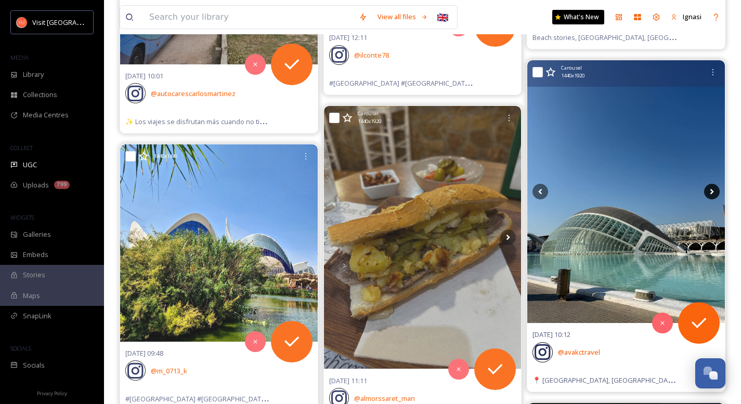
click at [711, 192] on icon at bounding box center [712, 192] width 4 height 6
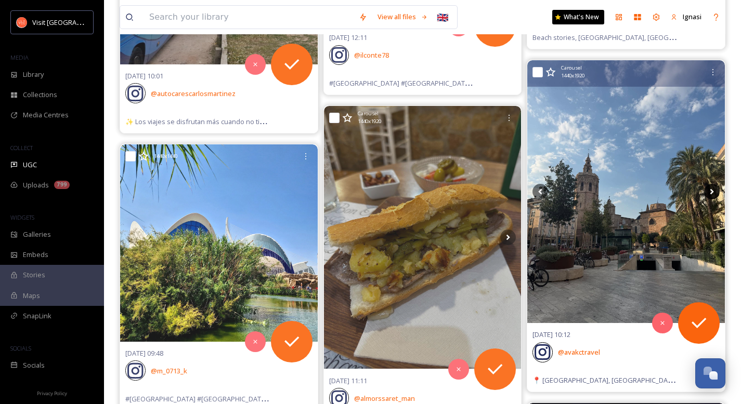
click at [711, 192] on icon at bounding box center [712, 192] width 4 height 6
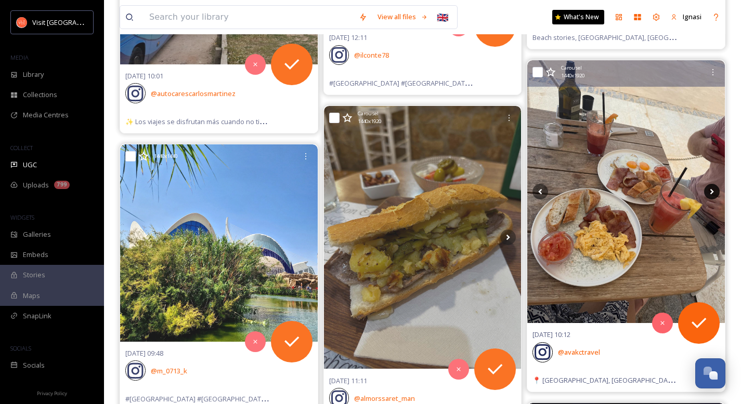
click at [711, 192] on icon at bounding box center [712, 192] width 4 height 6
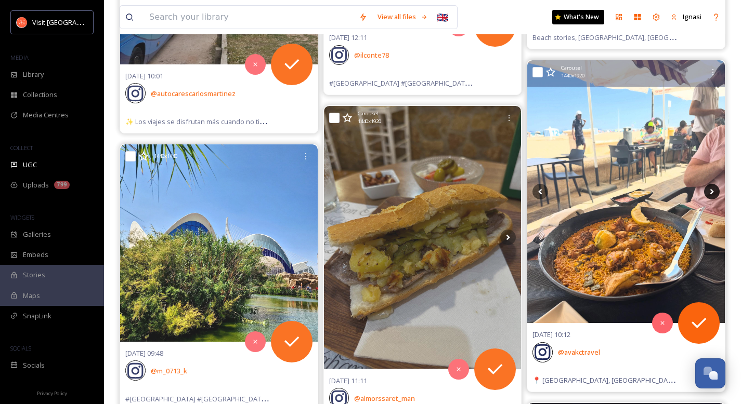
click at [711, 192] on icon at bounding box center [712, 192] width 4 height 6
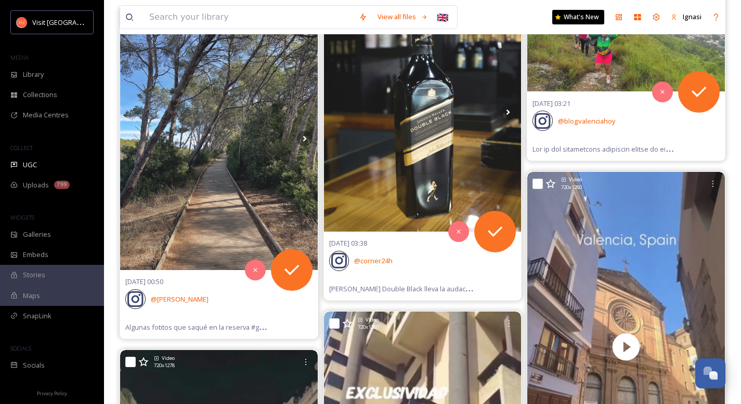
scroll to position [11338, 0]
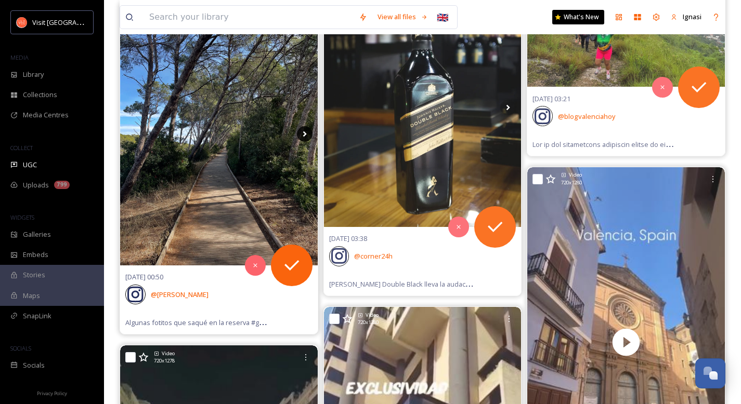
click at [304, 133] on icon at bounding box center [305, 134] width 16 height 16
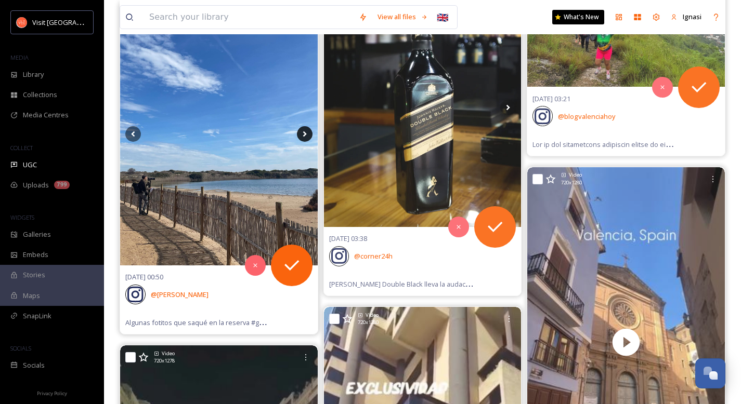
click at [304, 133] on icon at bounding box center [305, 134] width 16 height 16
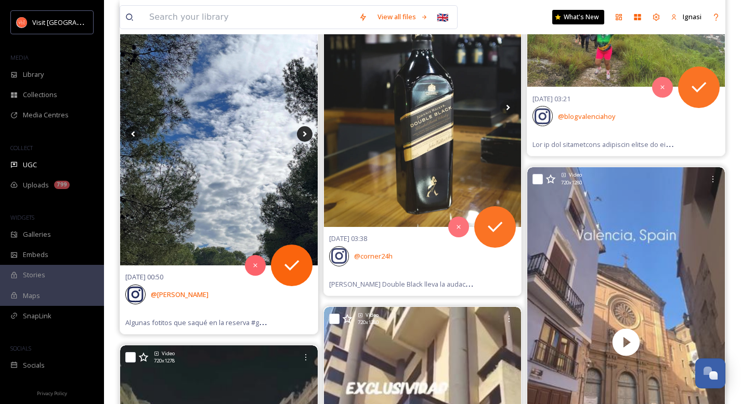
click at [304, 133] on icon at bounding box center [305, 134] width 16 height 16
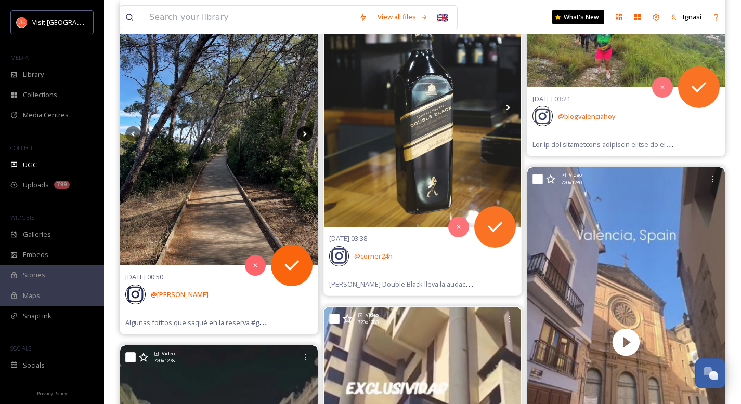
click at [304, 133] on icon at bounding box center [305, 134] width 16 height 16
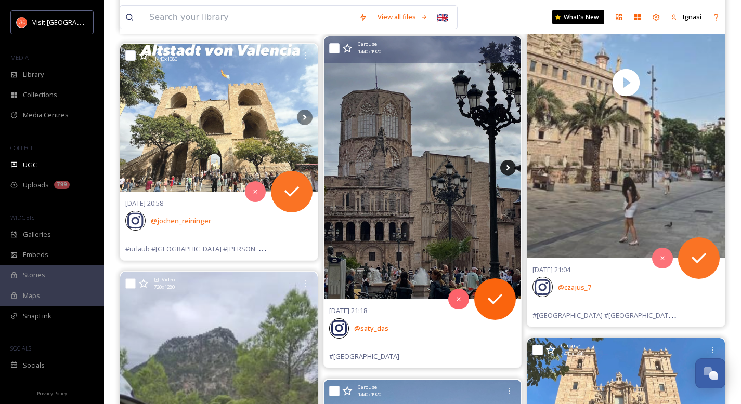
scroll to position [16657, 0]
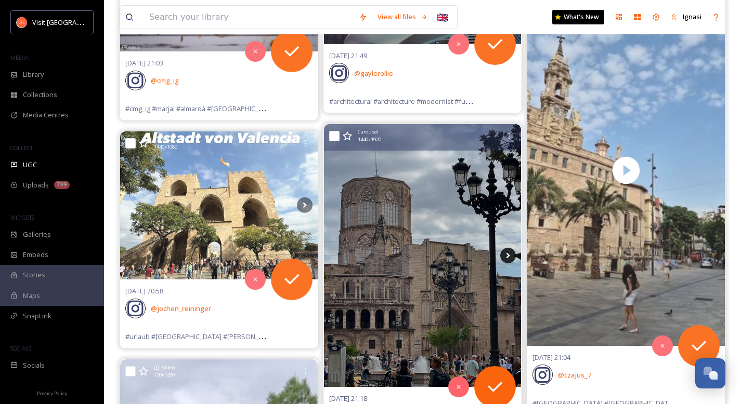
click at [509, 255] on icon at bounding box center [508, 256] width 4 height 6
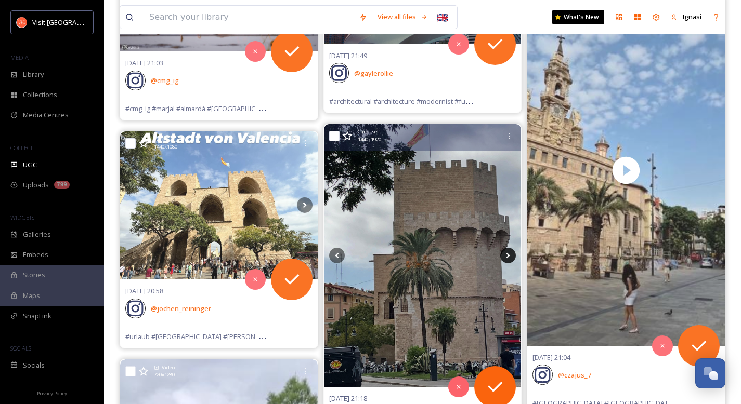
click at [506, 257] on icon at bounding box center [508, 256] width 4 height 6
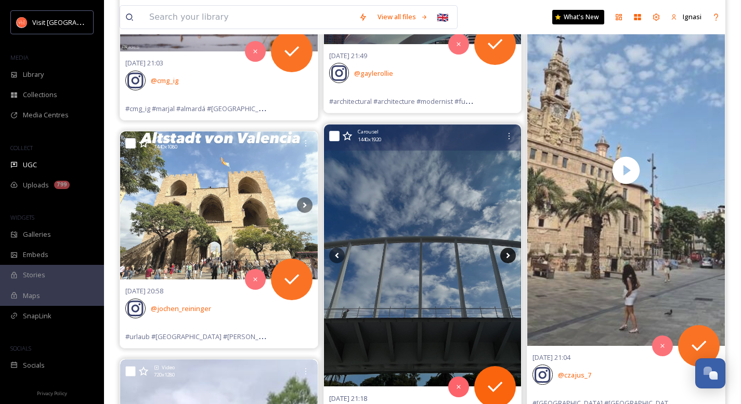
click at [506, 257] on icon at bounding box center [508, 256] width 4 height 6
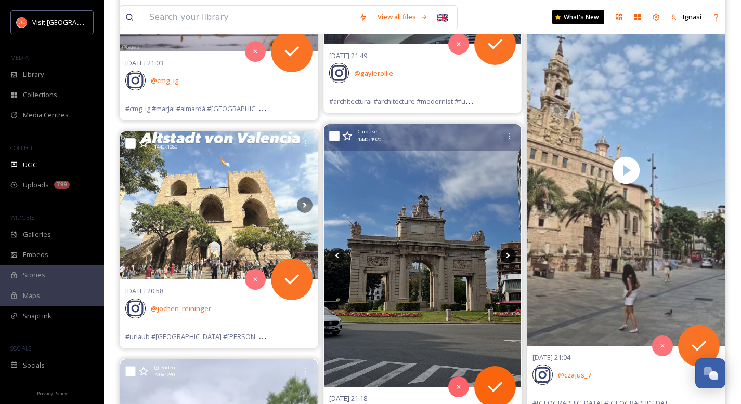
click at [506, 257] on icon at bounding box center [508, 256] width 4 height 6
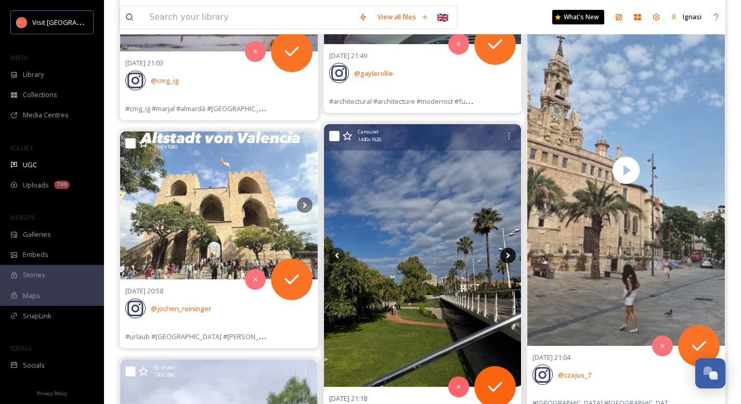
click at [506, 257] on icon at bounding box center [508, 256] width 4 height 6
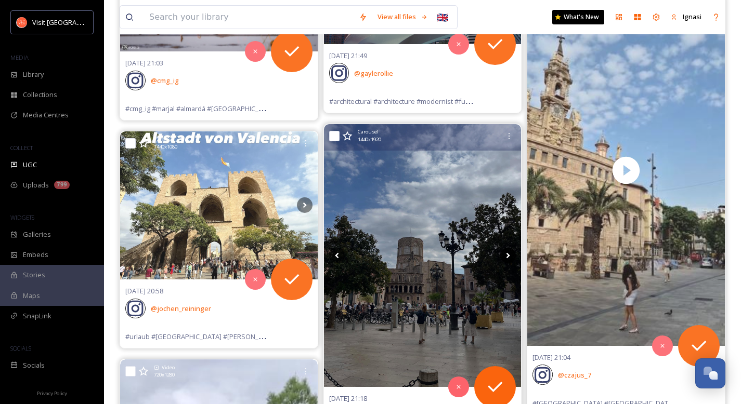
click at [506, 257] on icon at bounding box center [508, 256] width 4 height 6
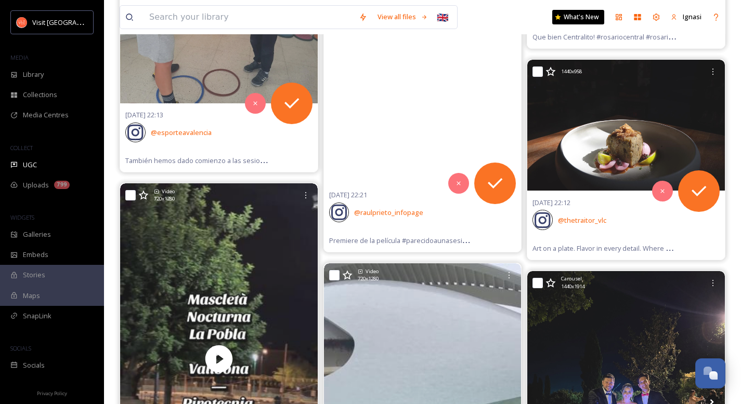
scroll to position [0, 0]
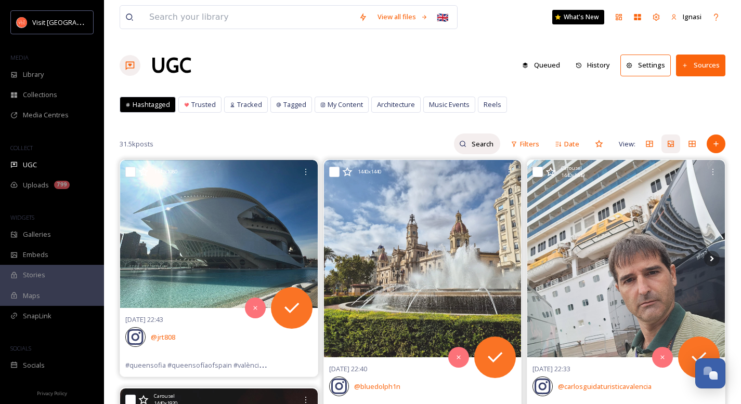
click at [478, 146] on input at bounding box center [483, 144] width 34 height 21
type input "LA MARINA"
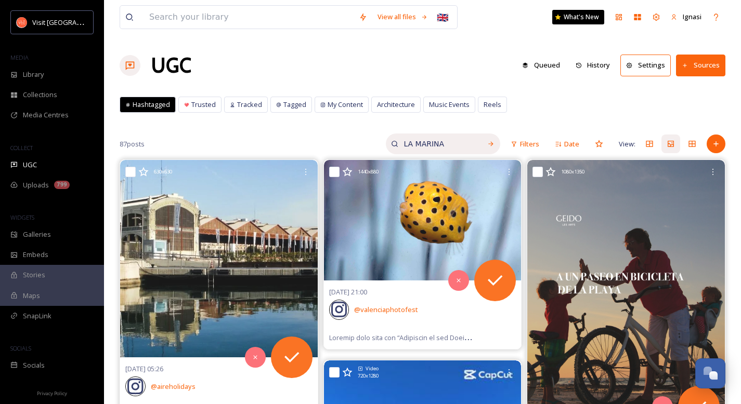
click at [414, 142] on input "LA MARINA" at bounding box center [437, 144] width 78 height 21
